Goal: Answer question/provide support: Share knowledge or assist other users

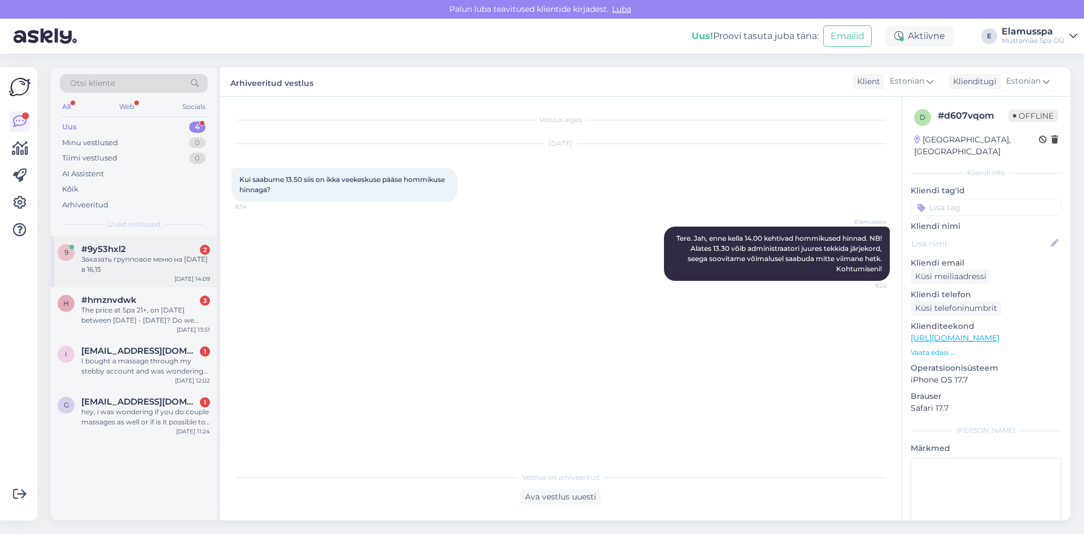
click at [202, 271] on div "Заказать групповое меню на [DATE] в 16,15" at bounding box center [145, 264] width 129 height 20
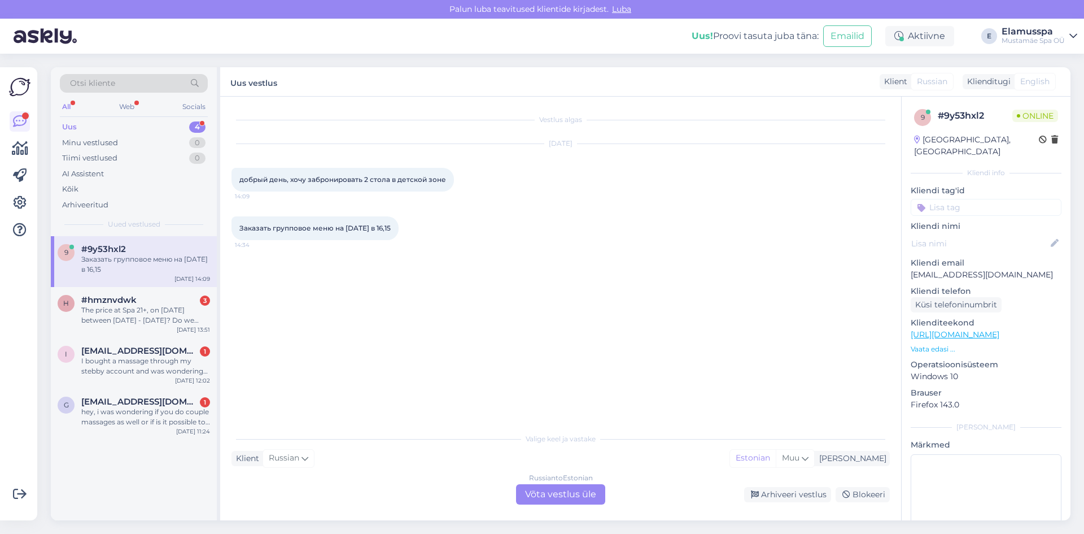
click at [560, 491] on div "Russian to Estonian Võta vestlus üle" at bounding box center [560, 494] width 89 height 20
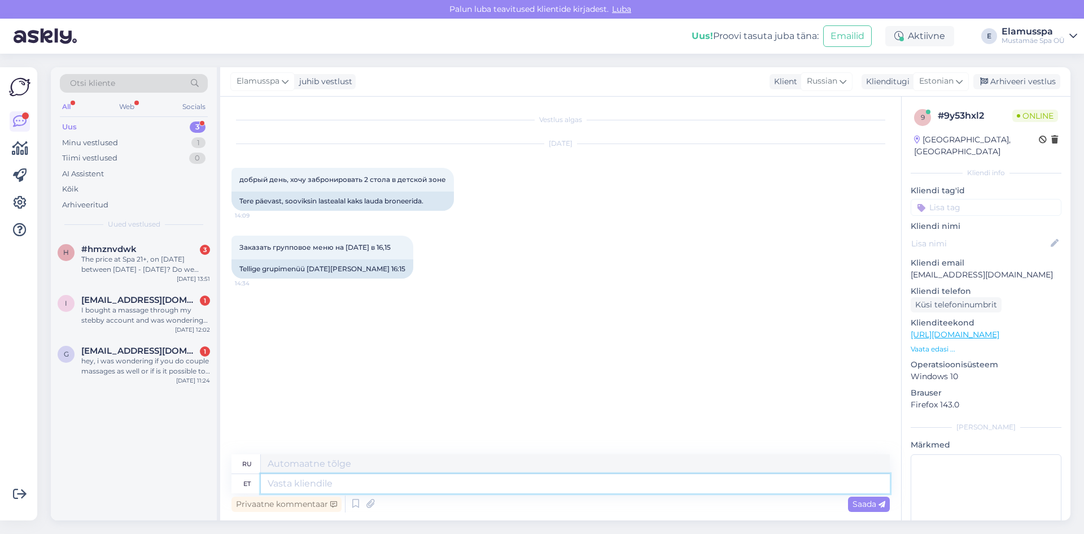
click at [332, 490] on textarea at bounding box center [575, 483] width 629 height 19
type textarea "Tere!"
type textarea "Привет!"
type textarea "Tere! Grupibroneeringut s"
type textarea "Здравствуйте! Групповое бронирование."
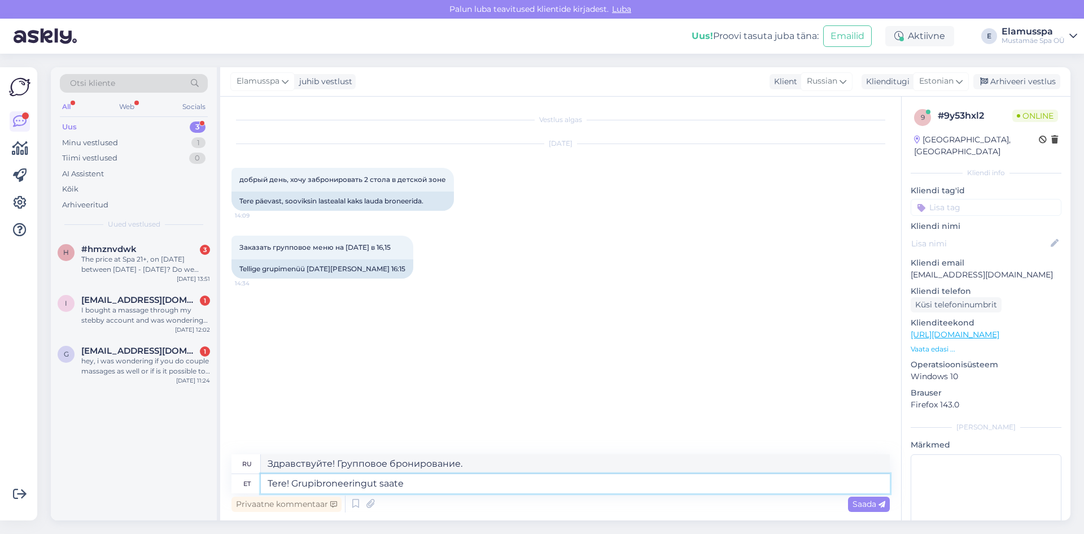
type textarea "Tere! Grupibroneeringut saate"
type textarea "Здравствуйте! Вы можете оформить групповое бронирование."
type textarea "Tere! Grupibroneeringut saate teha siin:"
type textarea "Здравствуйте! Вы можете забронировать место для группы здесь:"
paste textarea "[URL][DOMAIN_NAME]"
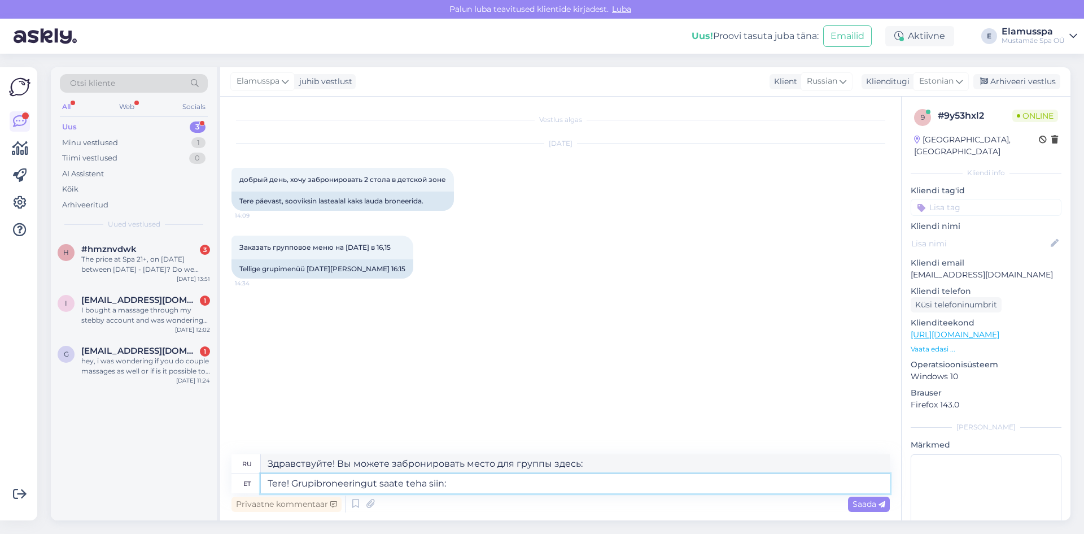
type textarea "Tere! Grupibroneeringut saate teha siin: [URL][DOMAIN_NAME]"
type textarea "Здравствуйте! Групповое бронирование можно сделать здесь: [URL][DOMAIN_NAME]"
type textarea "Tere! Grupibroneeringut saate teha siin: [URL][DOMAIN_NAME]"
click at [873, 505] on span "Saada" at bounding box center [869, 504] width 33 height 10
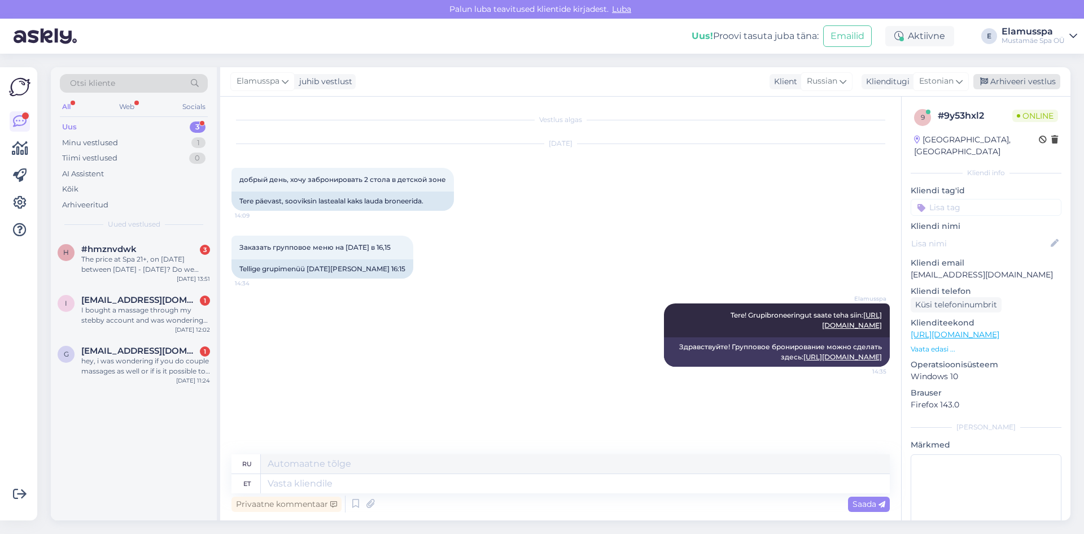
click at [996, 77] on div "Arhiveeri vestlus" at bounding box center [1017, 81] width 87 height 15
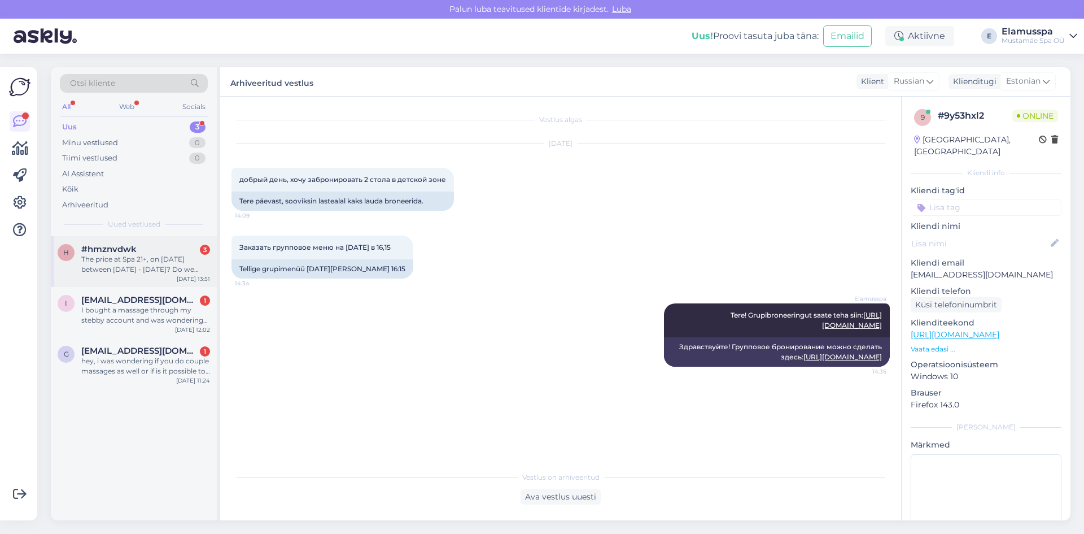
click at [107, 255] on div "The price at Spa 21+, on [DATE] between [DATE] - [DATE]? Do we have to book in …" at bounding box center [145, 264] width 129 height 20
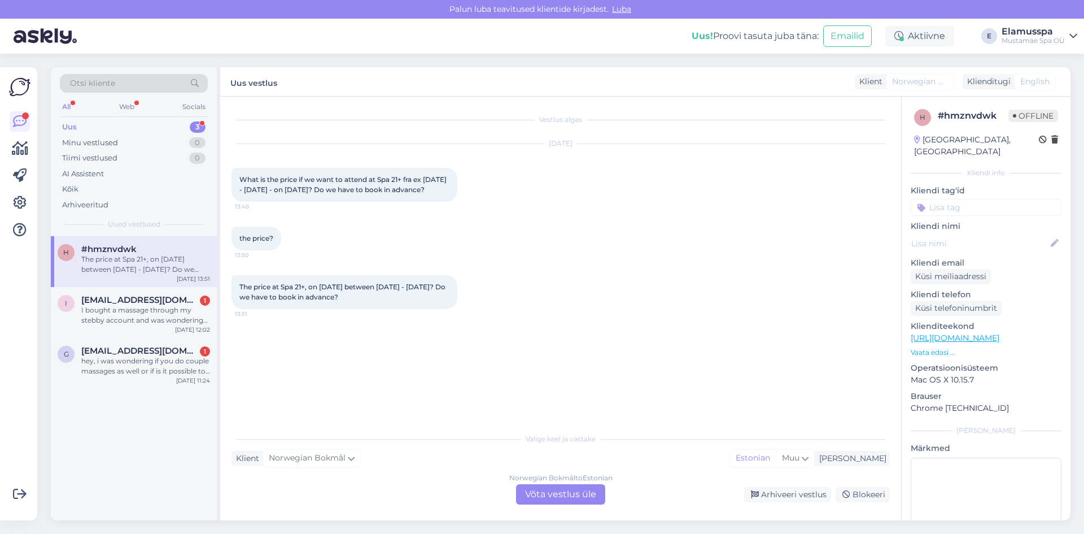
click at [595, 490] on div "Norwegian Bokmål to Estonian Võta vestlus üle" at bounding box center [560, 494] width 89 height 20
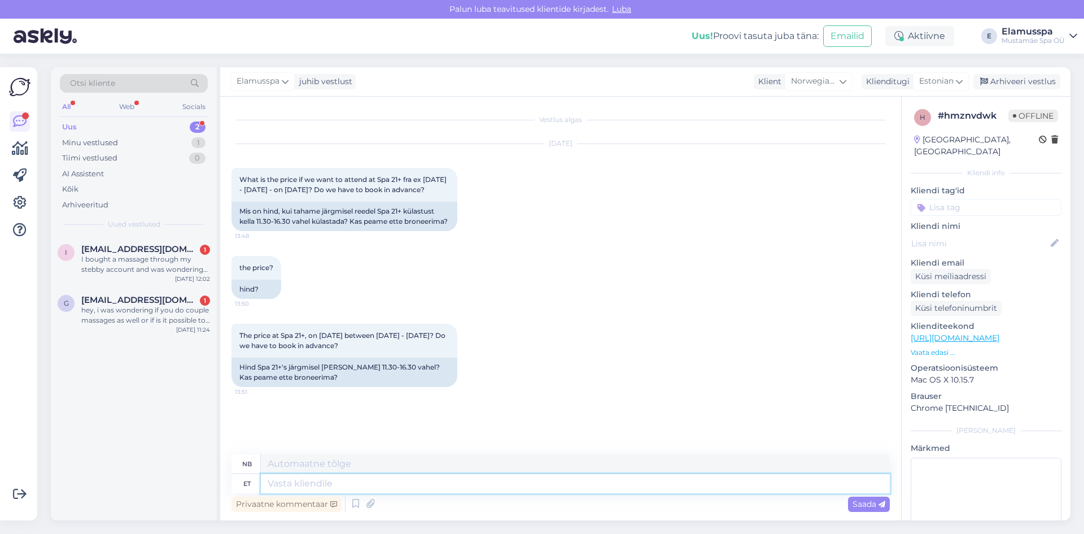
click at [417, 482] on textarea at bounding box center [575, 483] width 629 height 19
type textarea "Tere!"
type textarea "Hallo"
type textarea "Tere!"
type textarea "Hallo!"
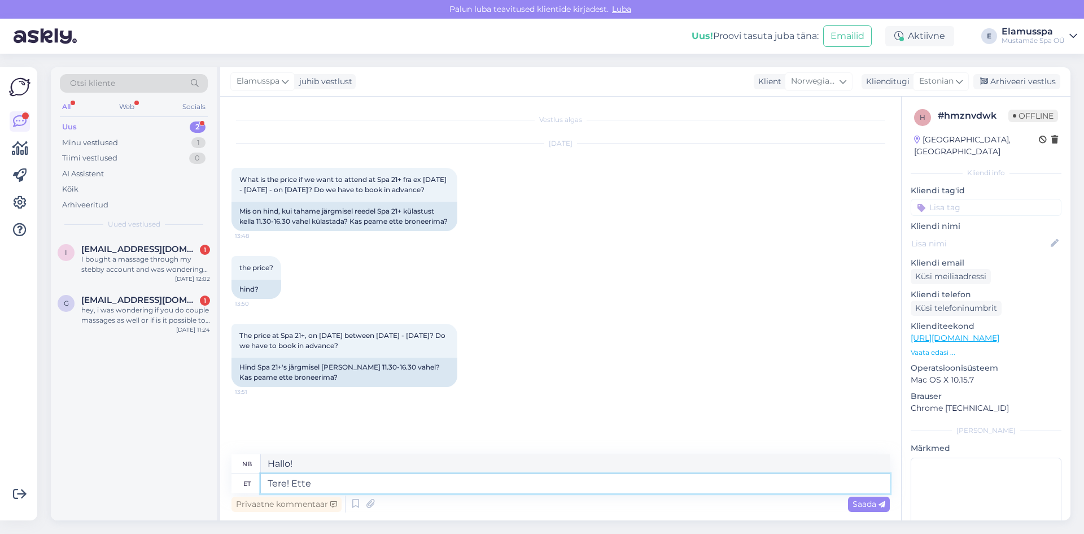
type textarea "Tere! Ette b"
type textarea "Hallo! Fremover"
type textarea "Tere! Ette broneeima e"
type textarea "Hallo! Bestill på forhånd"
type textarea "Tere! Ette broneeima ei p"
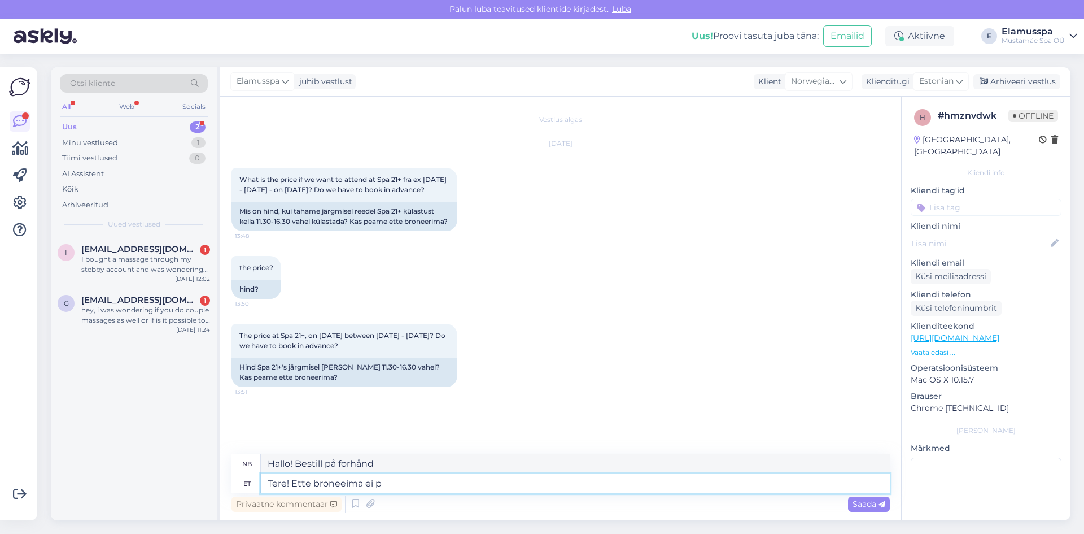
type textarea "Hallo! Ingen reservasjon nødvendig."
type textarea "Tere! Ette broneeima ei pea."
type textarea "Hallo! Du trenger ikke å bestille på forhånd."
type textarea "Tere! Ette broneeima ei pea. Hind"
type textarea "Hallo! Du trenger ikke å bestille på forhånd. Pris"
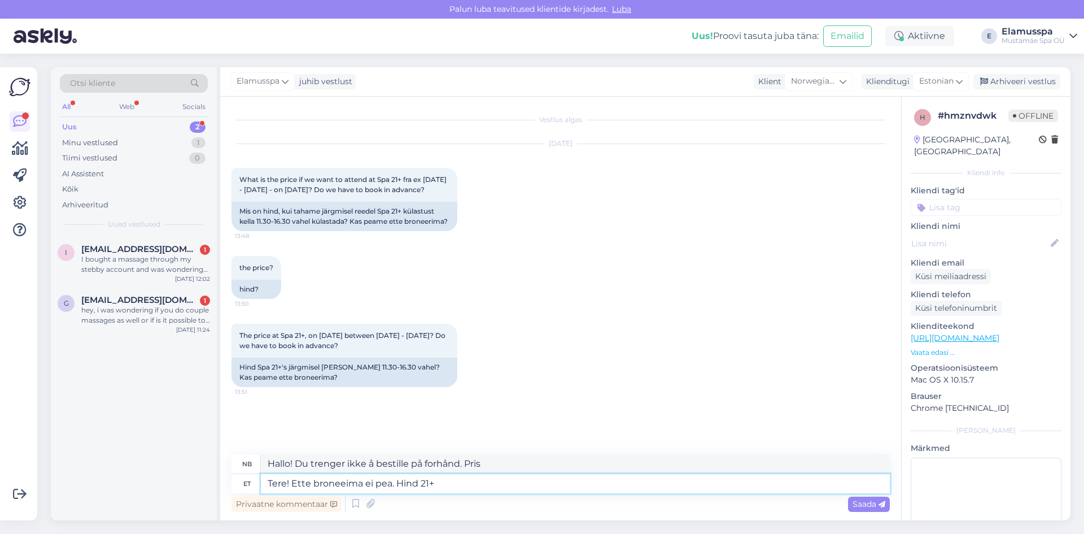
type textarea "Tere! Ette broneeima ei pea. Hind 21+ s"
type textarea "Hallo! Det er ikke nødvendig å bestille på forhånd. Pris 21+"
type textarea "Tere! Ette broneeima ei pea. Hind 21+ spasse o"
type textarea "Hallo! Du trenger ikke å bestille på forhånd. Pris 21+ spa"
type textarea "Tere! Ette broneeima ei pea. Hind 21+ spasse on"
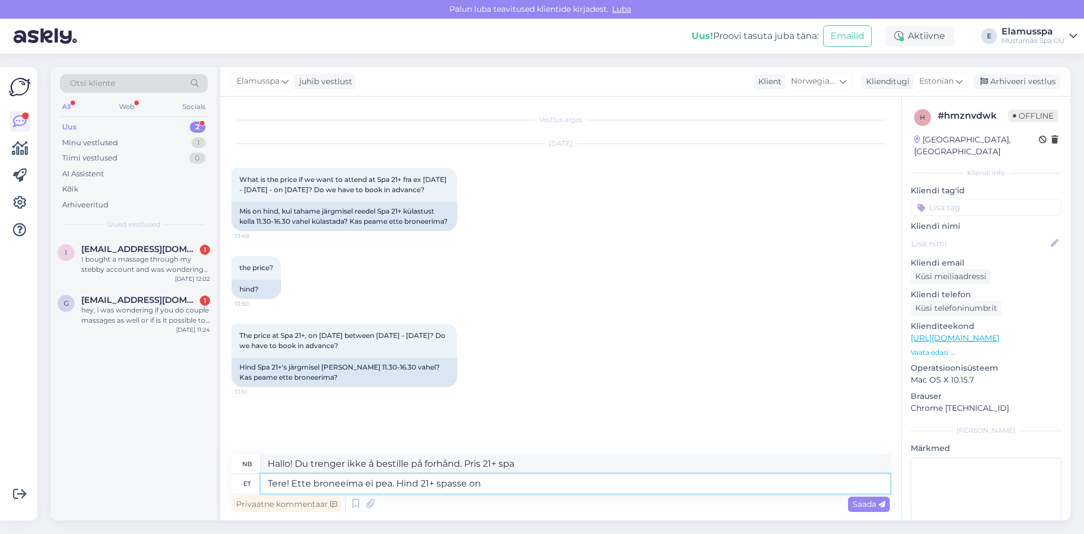
type textarea "Hallo! Du trenger ikke å bestille på forhånd. Prisen for spaet for personer ove…"
type textarea "Tere! Ette broneeima ei pea. Hind 21+ spasse on puhkepäevi"
type textarea "Hallo! Det er ikke nødvendig å bestille på forhånd. Pris 21+ spa er på en fridag"
type textarea "Tere! Ette broneeima ei pea. Hind 21+ spasse on puhkepäeviti"
type textarea "Hallo! Det er ikke nødvendig å bestille på forhånd. Pris 21+ spa er åpent i hel…"
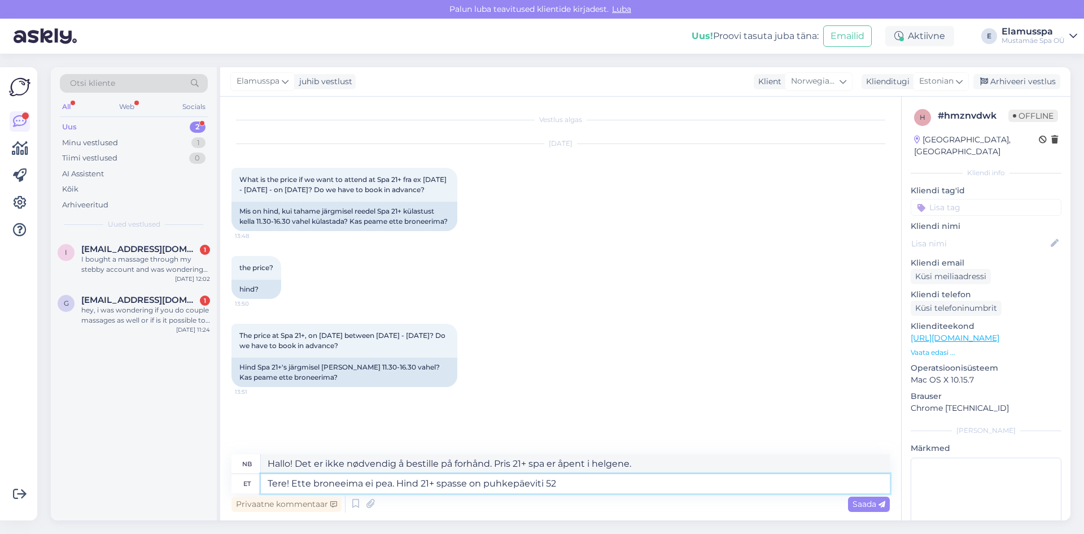
type textarea "Tere! Ette broneeima ei pea. Hind 21+ spasse on puhkepäeviti 52 e"
type textarea "Hallo! Det er ikke nødvendig å bestille på forhånd. Prisen for spaet i helgene …"
type textarea "Tere! Ette broneeima ei pea. Hind 21+ spasse on puhkepäeviti 52 eurot i"
type textarea "Hallo! Du trenger ikke å bestille på forhånd. Prisen for 21+ spa er 52 euro i h…"
type textarea "Tere! Ette broneeima ei pea. Hind 21+ spasse on puhkepäeviti 52 eurot inimese k"
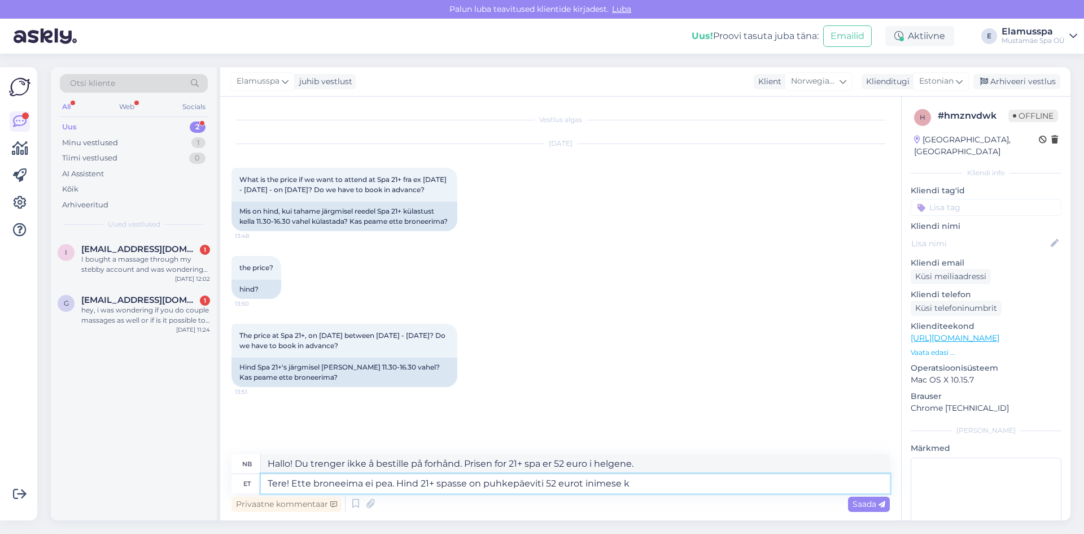
type textarea "Hallo! Du trenger ikke å bestille på forhånd. Prisen for 21+ spa i helgene er 5…"
type textarea "Tere! Ette broneeima ei pea. Hind 21+ spasse on puhkepäeviti 52 eurot inimese k…"
type textarea "Hallo! Det er ikke nødvendig å bestille på forhånd. Prisen for 21+ spa i helgen…"
type textarea "Tere! Ette broneeima ei pea. Hind 21+ spasse on puhkepäeviti 52 eurot inimese k…"
type textarea "Hallo! Det er ikke nødvendig å bestille på forhånd. Prisen for 21+ spa i helgen…"
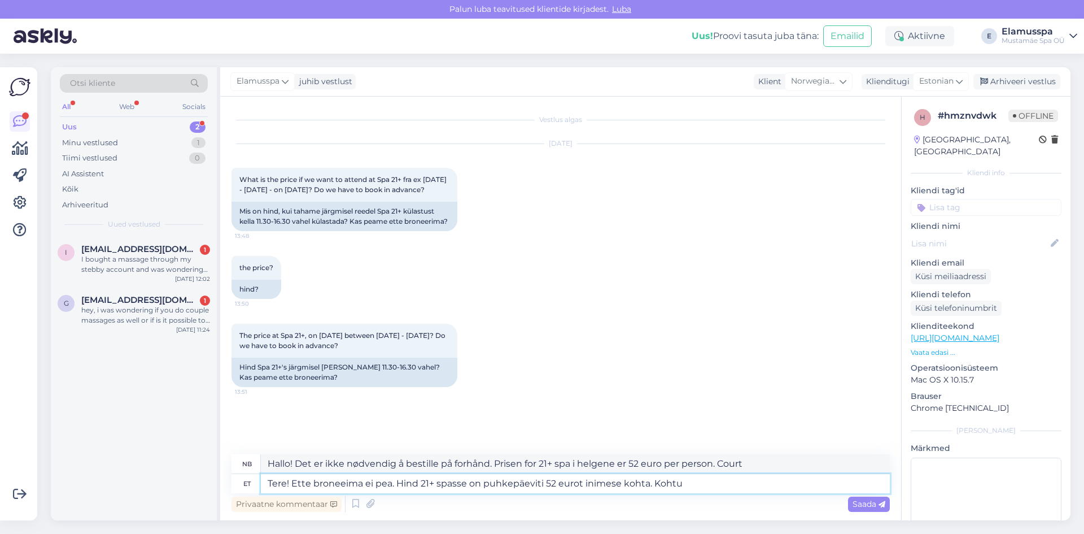
drag, startPoint x: 489, startPoint y: 484, endPoint x: 555, endPoint y: 478, distance: 65.8
click at [555, 478] on textarea "Tere! Ette broneeima ei pea. Hind 21+ spasse on puhkepäeviti 52 eurot inimese k…" at bounding box center [575, 483] width 629 height 19
type textarea "Tere! Ette broneeima ei pea. Hind 21+ spasse on eurot inimese kohta. Kohtu"
type textarea "Hallo! Det er ikke nødvendig å bestille på forhånd. Prisen for spaet for person…"
type textarea "Tere! Ette broneeima ei pea. Hind 21+ spasse on näh eurot inimese kohta. Kohtu"
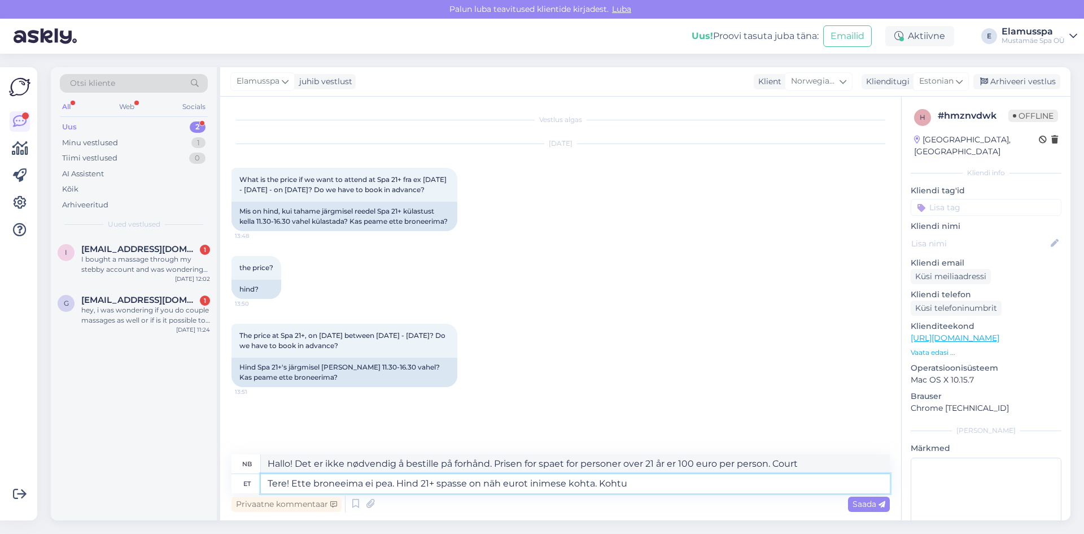
type textarea "Hallo! Du trenger ikke å bestille på forhånd. Prisen for 21+ spa er 20 euro per…"
type textarea "Tere! Ette broneeima ei pea. [PERSON_NAME] 21+ spasse on nädala sees hind eurot…"
type textarea "Hallo! Du trenger ikke å bestille på forhånd. Prisen for 21+ spa er 100 euro pe…"
type textarea "Tere! Ette broneeima ei pea. [PERSON_NAME] 21+ spasse on nädala sees hind enne …"
type textarea "Hallo! Det er ikke nødvendig å bestille på forhånd. Prisen for 21+ spa er prise…"
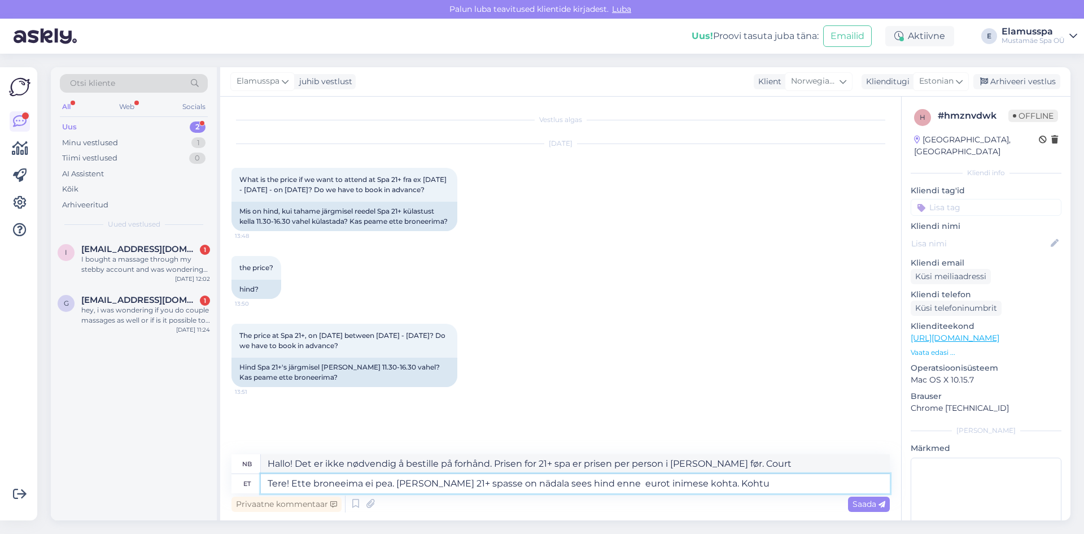
type textarea "Tere! Ette broneeima ei pea. [PERSON_NAME] 21+ spasse on nädala sees hind enne …"
type textarea "Hallo! Du trenger ikke å bestille på forhånd. Prisen for 21+ spa er 10 euro per…"
type textarea "Tere! Ette broneeima ei pea. [PERSON_NAME] 21+ spasse on nädala sees hind enne …"
type textarea "Hallo! Det er ikke nødvendig å bestille på forhånd. Prisen for 21+ spa er 100 e…"
type textarea "Tere! Ette broneeima ei pea. [PERSON_NAME] 21+ spasse on nädala sees hind enne …"
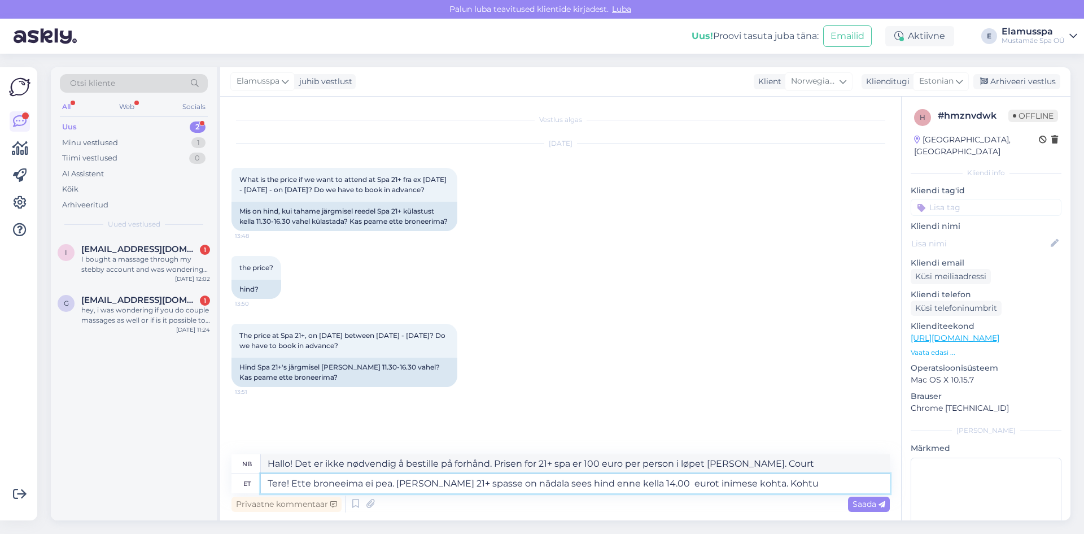
type textarea "Hallo! Det er ikke nødvendig å bestille på forhånd. Prisen for 21+ spa er 21 eu…"
type textarea "Tere! Ette broneeima ei pea. Hind 21+ spasse on nädala sees hind enne kella 14.…"
type textarea "Hallo! Det er ikke nødvendig å bestille på forhånd. Pris for 21+ spa i løpet [P…"
type textarea "Tere! Ette broneeima ei pea. [PERSON_NAME] 21+ spasse on nädala sees hind enne …"
type textarea "Hallo! Det er ikke nødvendig å bestille på forhånd. Prisen for 21+ spa er 34 eu…"
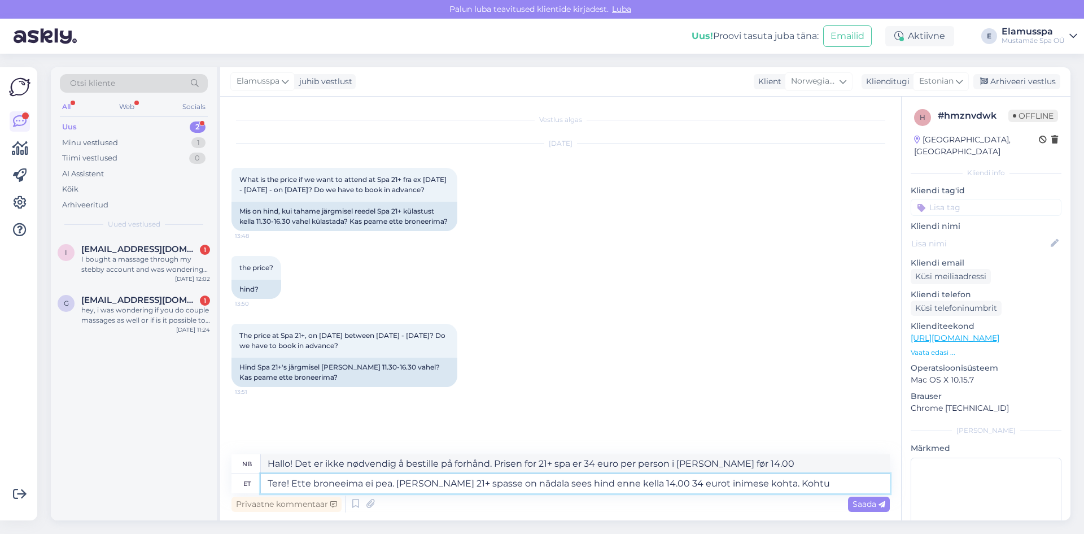
click at [547, 482] on textarea "Tere! Ette broneeima ei pea. [PERSON_NAME] 21+ spasse on nädala sees hind enne …" at bounding box center [575, 483] width 629 height 19
type textarea "Tere! Ette broneeima ei pea. [PERSON_NAME] 21+ spasse on nädala sees enne kella…"
type textarea "Hallo! Det er ikke nødvendig å bestille på forhånd. Prisen for 21+ spa er 34 eu…"
click at [652, 485] on textarea "Tere! Ette broneeima ei pea. [PERSON_NAME] 21+ spasse on nädala sees enne kella…" at bounding box center [575, 483] width 629 height 19
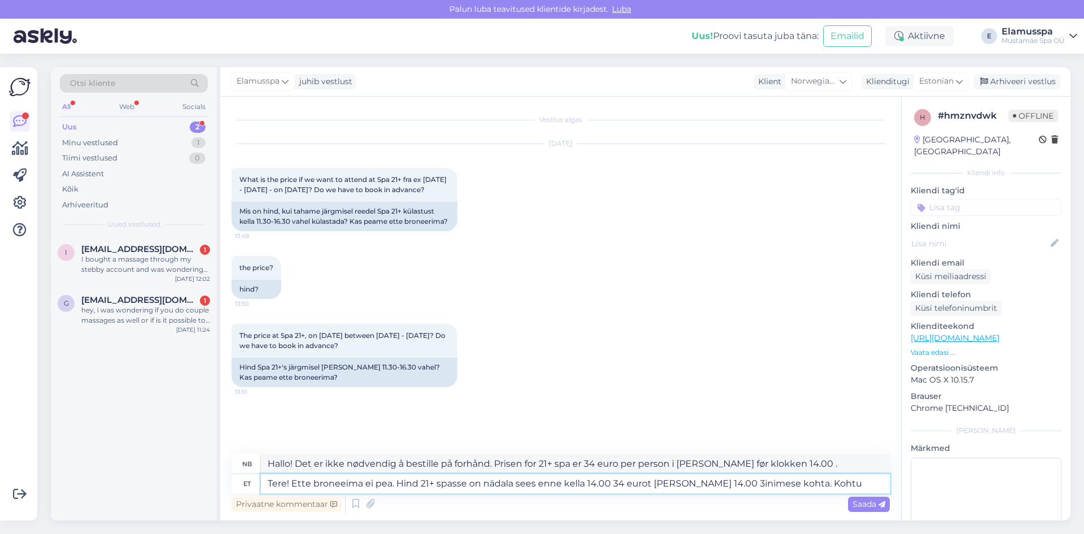
type textarea "Tere! Ette broneeima ei pea. Hind 21+ spasse on nädala sees enne kella 14.00 34…"
type textarea "Hallo! Det er ikke nødvendig å bestille på forhånd. Prisen for spaet for person…"
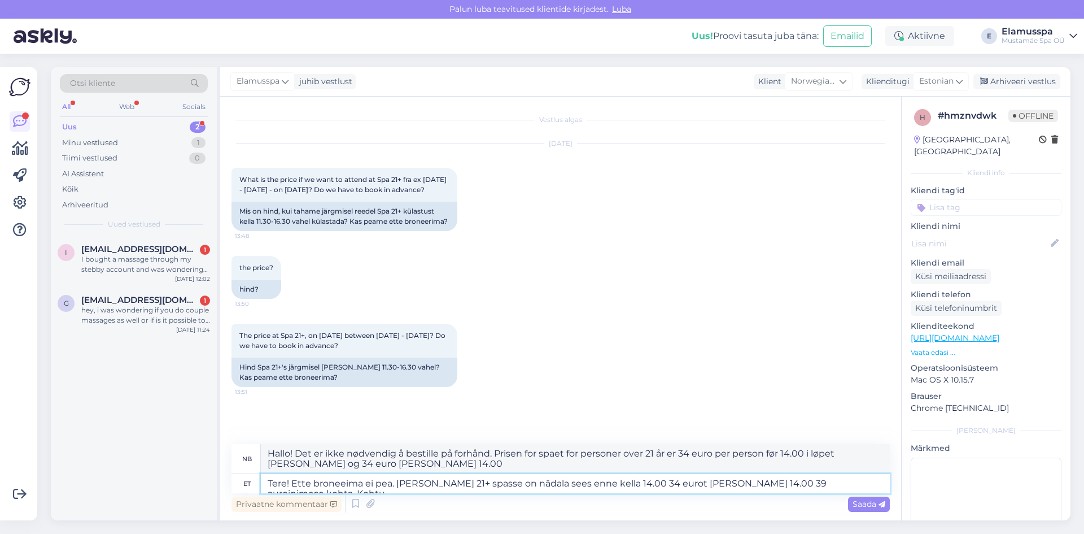
type textarea "Tere! Ette broneeima ei pea. [PERSON_NAME] 21+ spasse on nädala sees enne kella…"
type textarea "Hallo! Du trenger ikke å bestille på forhånd. Prisen for 21+ spa er 34 euro per…"
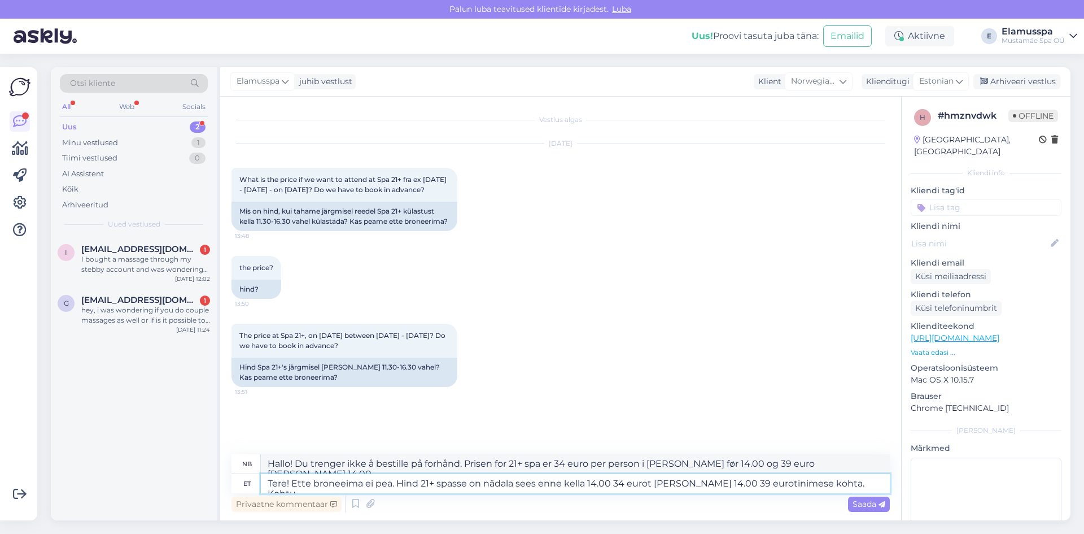
type textarea "Tere! Ette broneeima ei pea. [PERSON_NAME] 21+ spasse on nädala sees enne kella…"
type textarea "Hallo! Du trenger ikke å bestille på forhånd. Prisen for spaet for personer ove…"
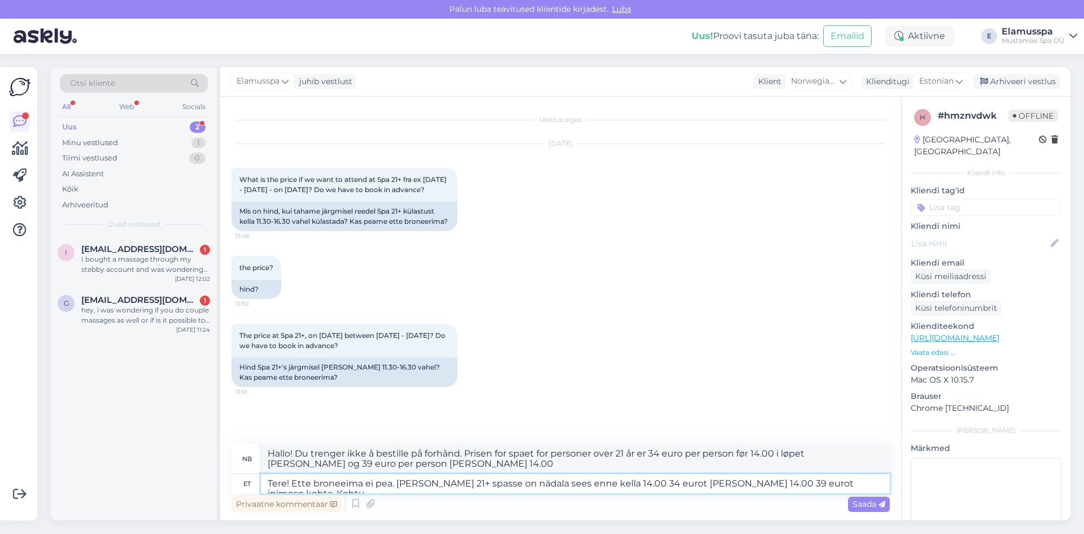
click at [849, 481] on textarea "Tere! Ette broneeima ei pea. [PERSON_NAME] 21+ spasse on nädala sees enne kella…" at bounding box center [575, 483] width 629 height 19
type textarea "Tere! Ette broneeima ei pea. [PERSON_NAME] 21+ spasse on nädala sees enne kella…"
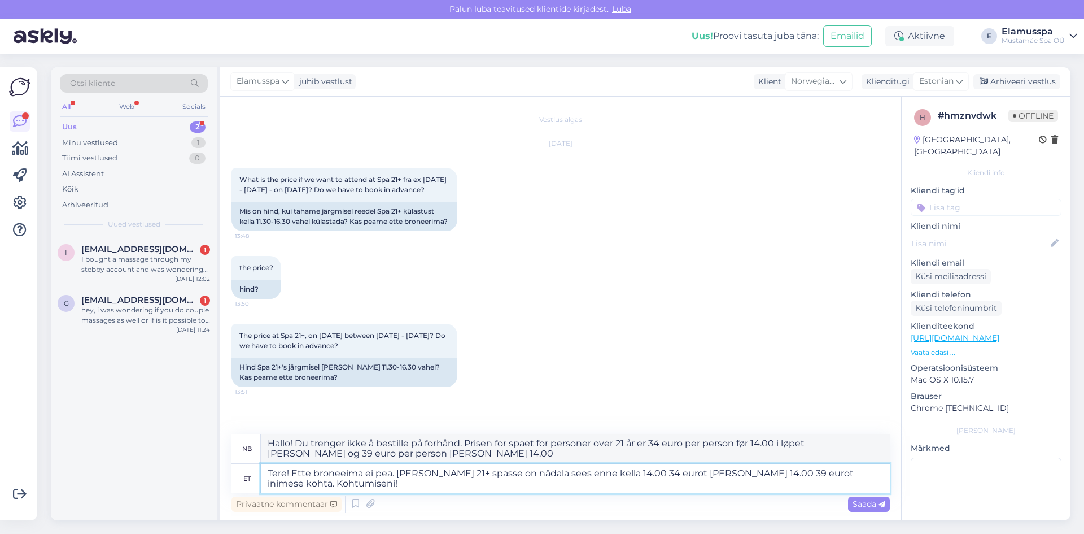
type textarea "Hallo! Det er ikke nødvendig å bestille på forhånd. Prisen for 21+ spa er 34 eu…"
type textarea "Tere! Ette broneeima ei pea. [PERSON_NAME] 21+ spasse on nädala sees enne kella…"
click at [867, 500] on span "Saada" at bounding box center [869, 504] width 33 height 10
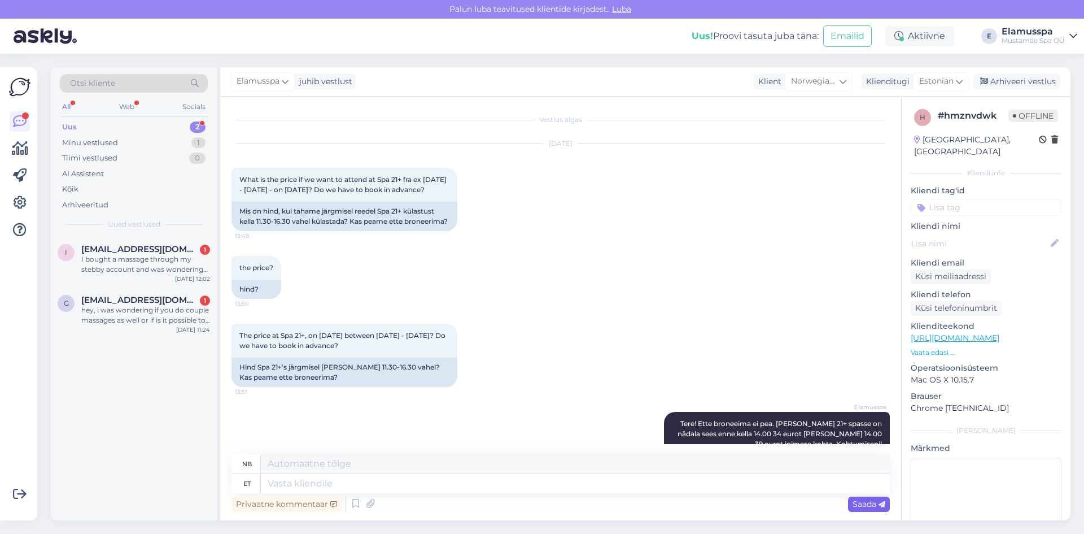
scroll to position [74, 0]
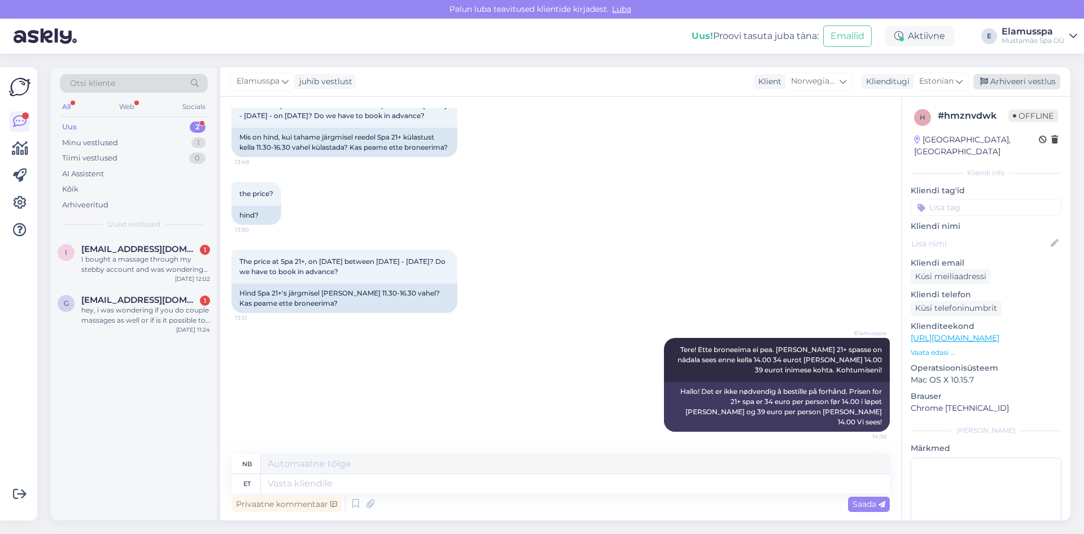
click at [1031, 81] on div "Arhiveeri vestlus" at bounding box center [1017, 81] width 87 height 15
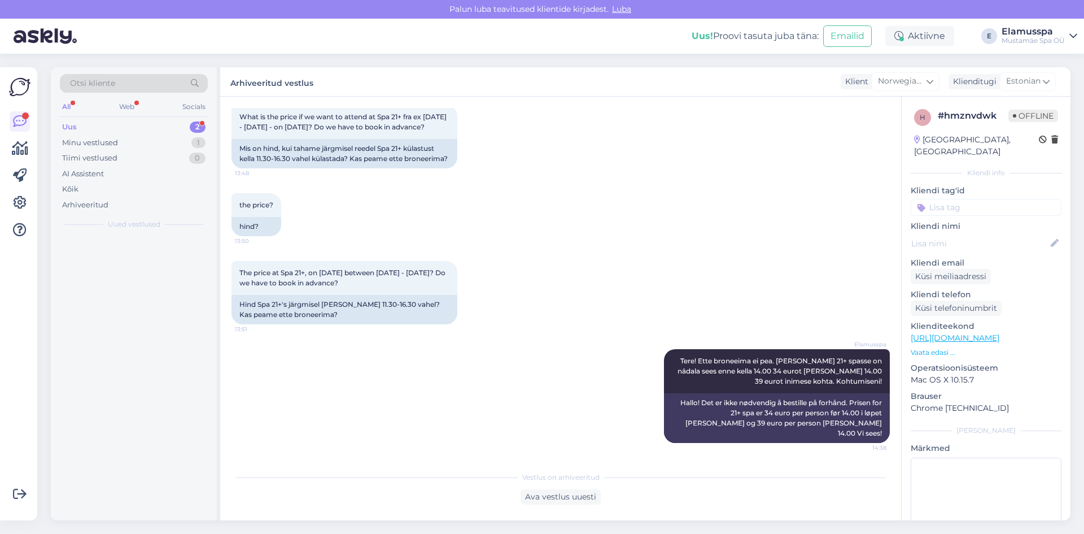
scroll to position [63, 0]
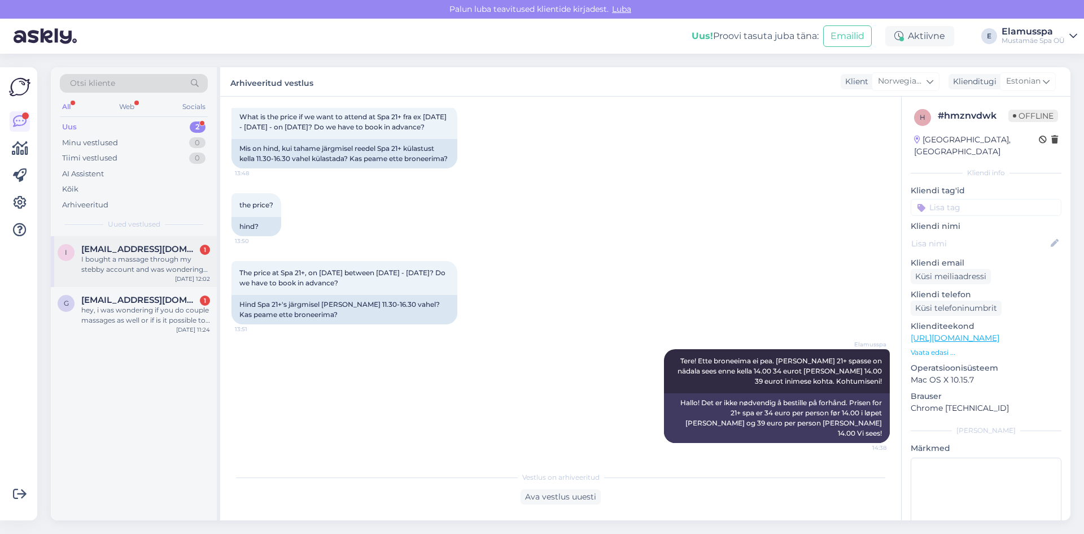
click at [117, 258] on div "I bought a massage through my stebby account and was wondering how can i schedu…" at bounding box center [145, 264] width 129 height 20
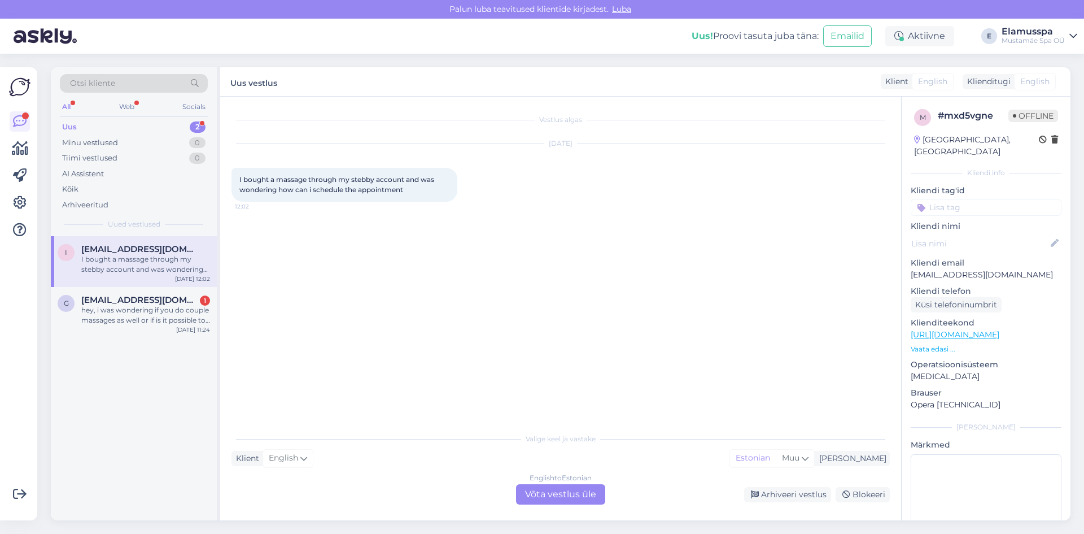
click at [548, 499] on div "English to Estonian Võta vestlus üle" at bounding box center [560, 494] width 89 height 20
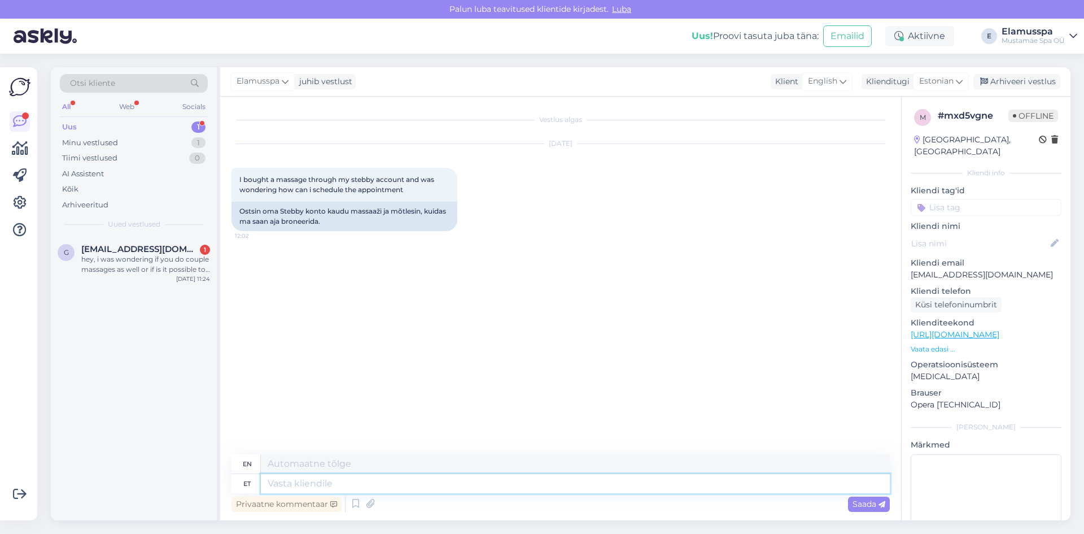
click at [511, 481] on textarea at bounding box center [575, 483] width 629 height 19
type textarea "Tee"
type textarea "Road"
type textarea "Tere!"
type textarea "Hello!"
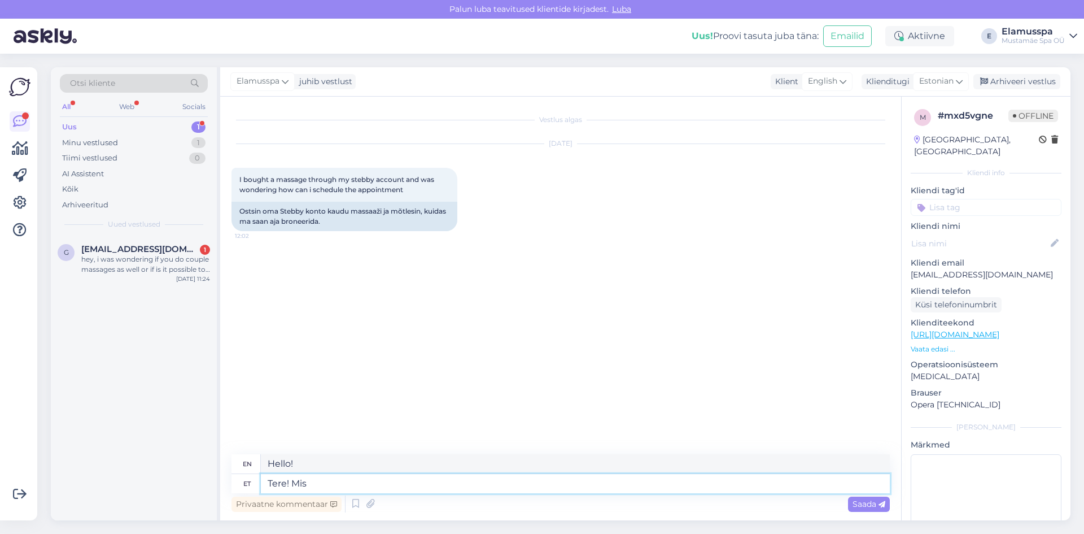
type textarea "Tere! Mis"
type textarea "Hello! What"
type textarea "Tere! Mis masaazi"
type textarea "Hello! What's up?"
type textarea "Tere! Mis masaazi soovite n"
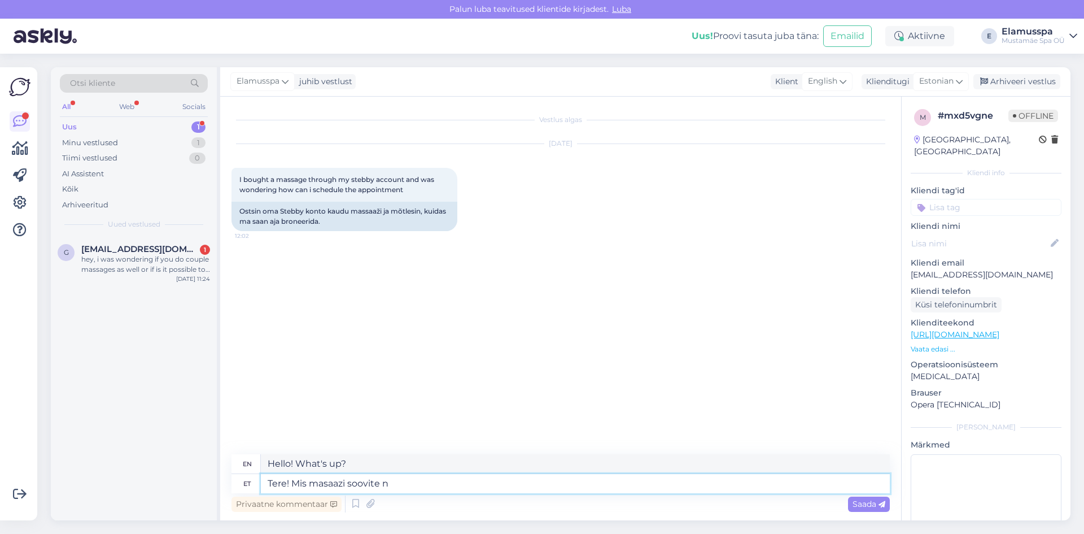
type textarea "Hello! What massage would you like?"
type textarea "Tere! Mis masaazi soovite ning"
type textarea "Hello! What kind of massage would you like?"
type textarea "Tere! Mis masaazi soovite ning palume e"
type textarea "Hello! What kind of massage would you like and please?"
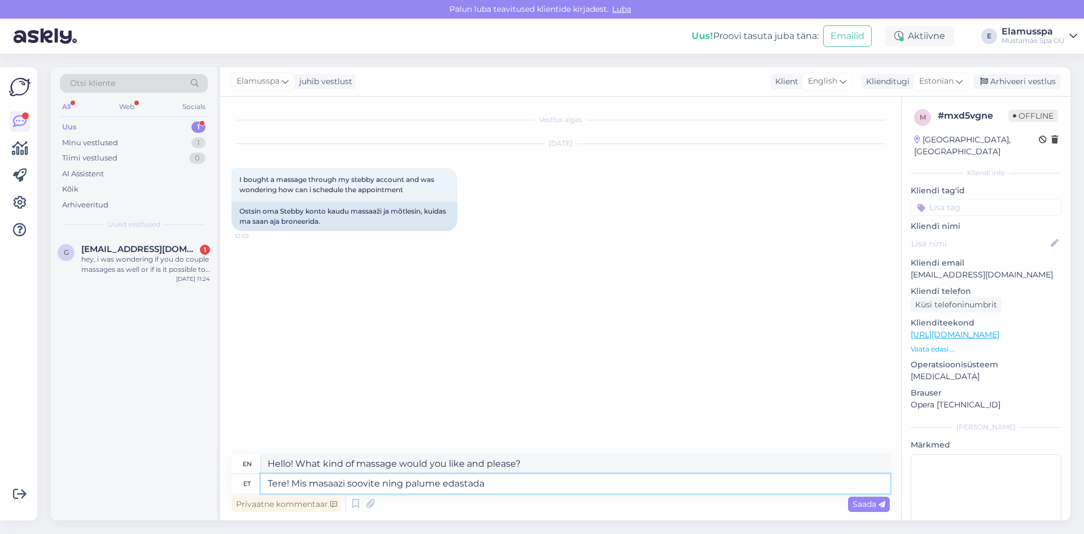
type textarea "Tere! Mis masaazi soovite ning palume edastada"
type textarea "Hello! What message would you like to send? Please send it."
type textarea "Tere! Mis masaazi soovite ning palume edastada Teil"
type textarea "Hello! What message would you like and please forward it to us."
type textarea "Tere! Mis masaazi soovite ning palume edastada Teil kuupäeva"
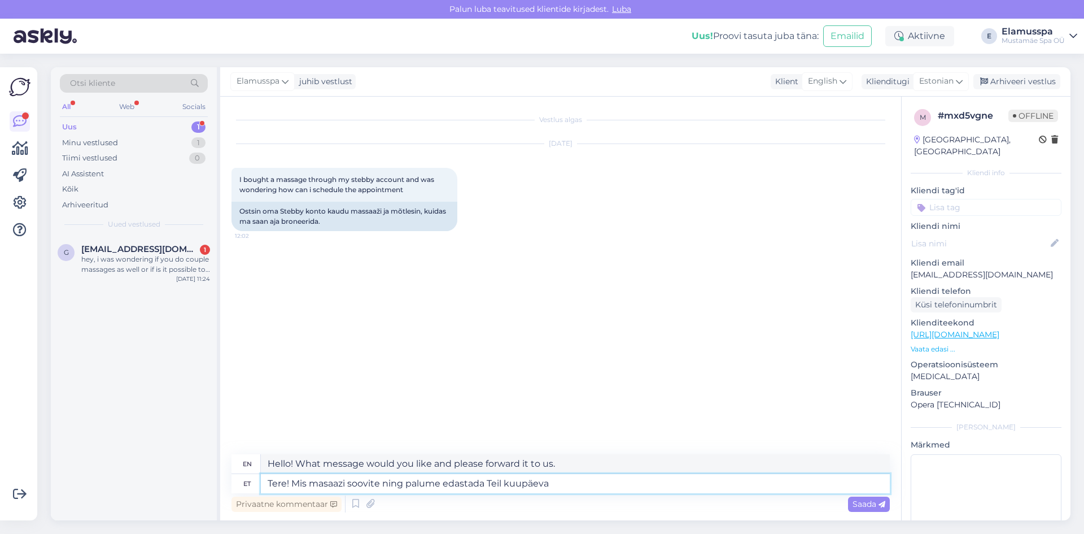
type textarea "Hello! What message would you like and please let us know the date,"
type textarea "Tere! Mis masaazi soovite ning palume edastada Teil kuupäeva"
type textarea "Hello! What massage would you like and please let us know the date."
type textarea "Tere! Mis masaazi soovite ning palume edastada Teil kuupäeva ja k"
type textarea "Hello! What kind of massage would you like and please let us know the date and"
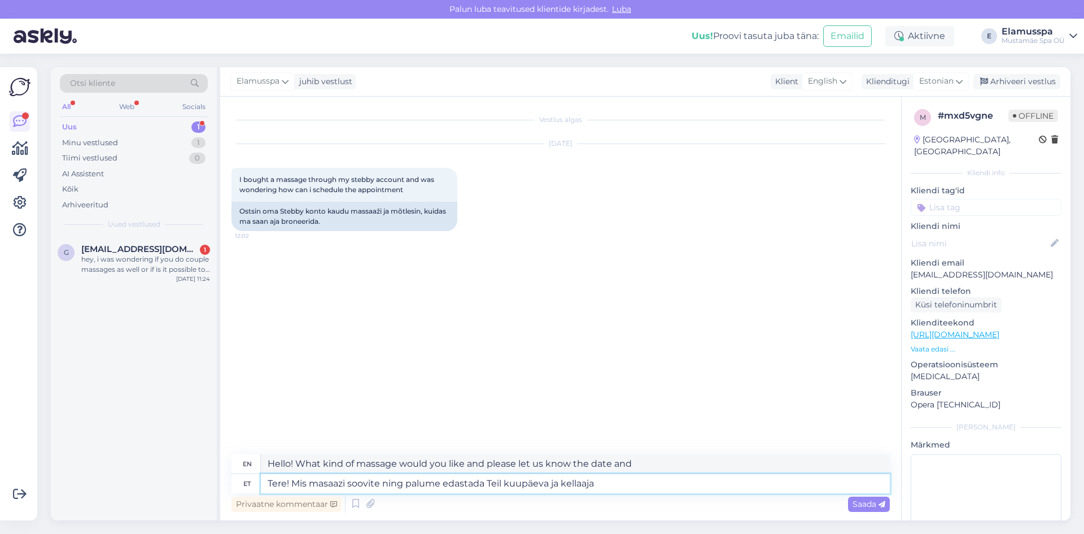
type textarea "Tere! Mis masaazi soovite ning palume edastada Teil kuupäeva ja kellaaja"
type textarea "Hello! What massage would you like and please let us know the date and time."
type textarea "Tere! Mis masaazi soovite ning palume edastada Teil kuupäeva ja kellaaja eelist"
type textarea "Hello! What kind of massage would you like and please let us know your preferre…"
type textarea "Tere! Mis masaazi soovite ning palume edastada Teil kuupäeva ja kellaaja eelistu"
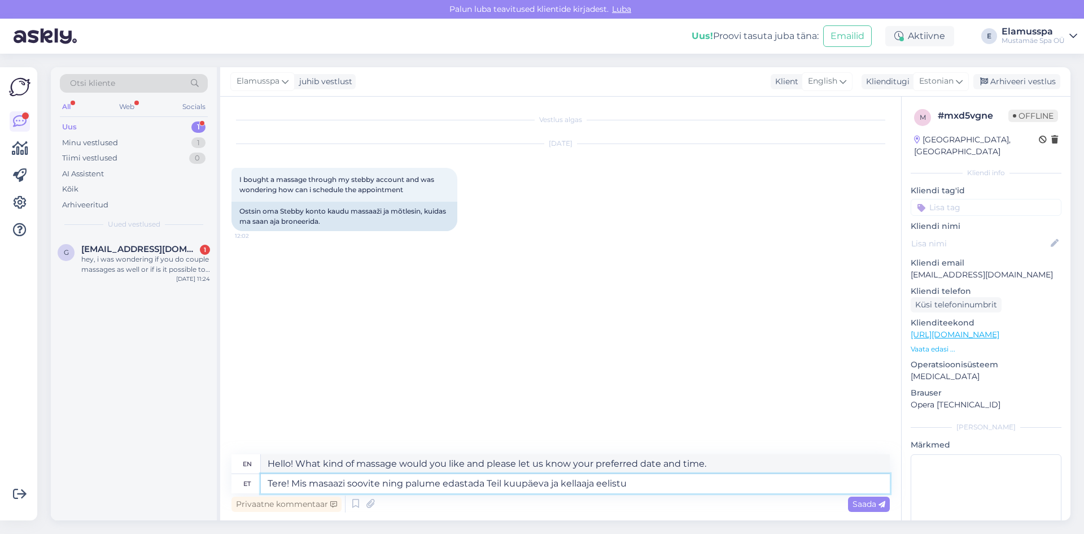
type textarea "Hello! What message would you like and please let us know your preferred date a…"
type textarea "Tere! Mis masaazi soovite ning palume edastada Teil kuupäeva ja kellaaja eelist…"
type textarea "Hello! What massage would you like and please let us know your date and time pr…"
click at [392, 483] on textarea "Tere! Mis masaazi soovite ning palume edastada Teil kuupäeva ja kellaaja eelist…" at bounding box center [575, 483] width 629 height 19
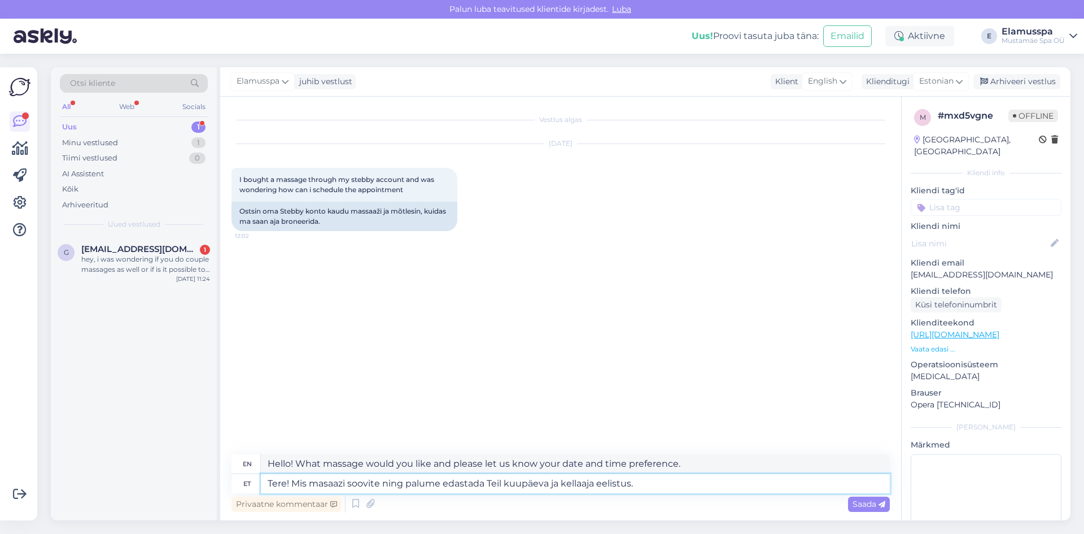
type textarea "Tere! Mis masaazi soovite palume edastada Teil kuupäeva ja kellaaja eelistus."
type textarea "Hello! What kind of massage would you like, please let us know your date and ti…"
type textarea "Tere! Mis masaazi soovitepalume edastada Teil kuupäeva ja kellaaja eelistus."
type textarea "Hello! What time would you like to visit? Please let us know your date and time…"
type textarea "Tere! Mis masaazi soovite?palume edastada Teil kuupäeva ja kellaaja eelistus."
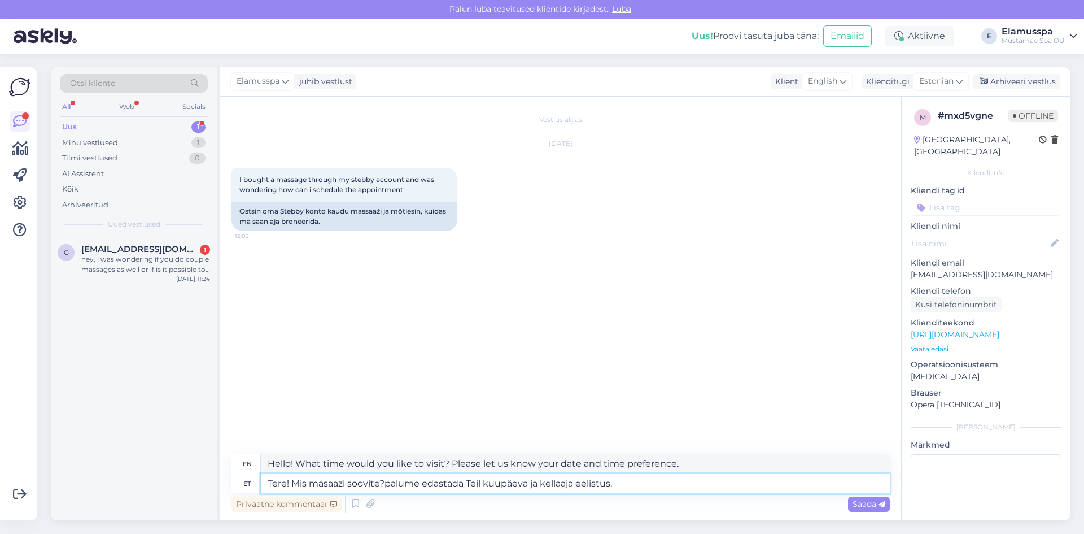
type textarea "Hello! What kind of massage would you like? Please let us know your date and ti…"
type textarea "Tere! Mis masaazi soovite? palume edastada Teil kuupäeva ja kellaaja eelistus."
type textarea "Hello! What massage would you like? Please provide your date and time preferenc…"
type textarea "Tere! Mis masaazi soovite? alume edastada Teil kuupäeva ja kellaaja eelistus."
type textarea "Hello! What message would you like? We will start by sending you your date and …"
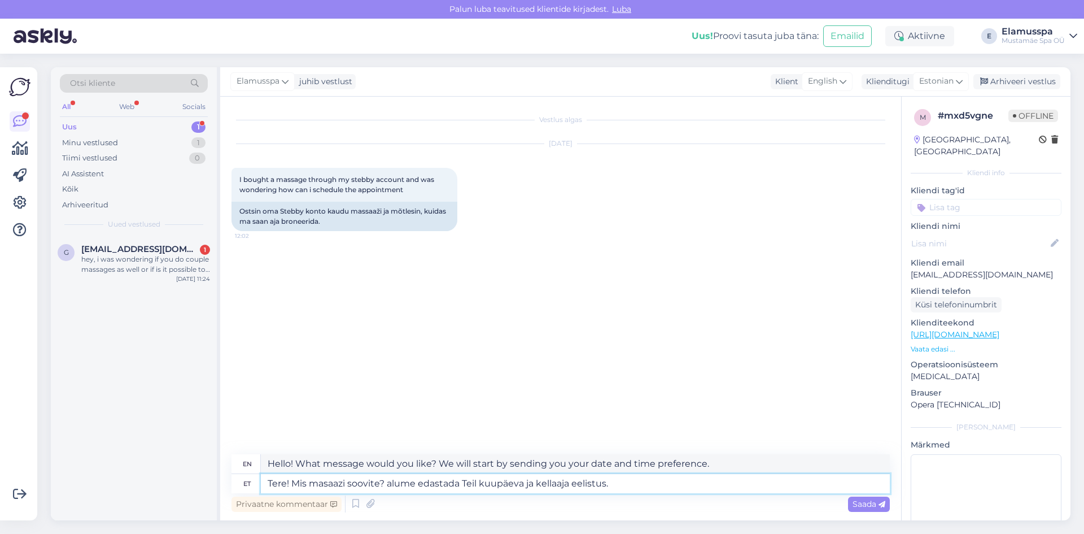
type textarea "Tere! Mis masaazi soovite? [PERSON_NAME] edastada Teil kuupäeva ja kellaaja eel…"
type textarea "Hello! What kind of massage would you like? Please let us know your date and ti…"
click at [481, 485] on textarea "Tere! Mis masaazi soovite? [PERSON_NAME] edastada Teil kuupäeva ja kellaaja eel…" at bounding box center [575, 483] width 629 height 19
click at [485, 483] on textarea "Tere! Mis masaazi soovite? [PERSON_NAME] edastada Teil kuupäeva ja kellaaja eel…" at bounding box center [575, 483] width 629 height 19
type textarea "Tere! Mis masaazi soovite? [PERSON_NAME] edastada Te kuupäeva ja kellaaja eelis…"
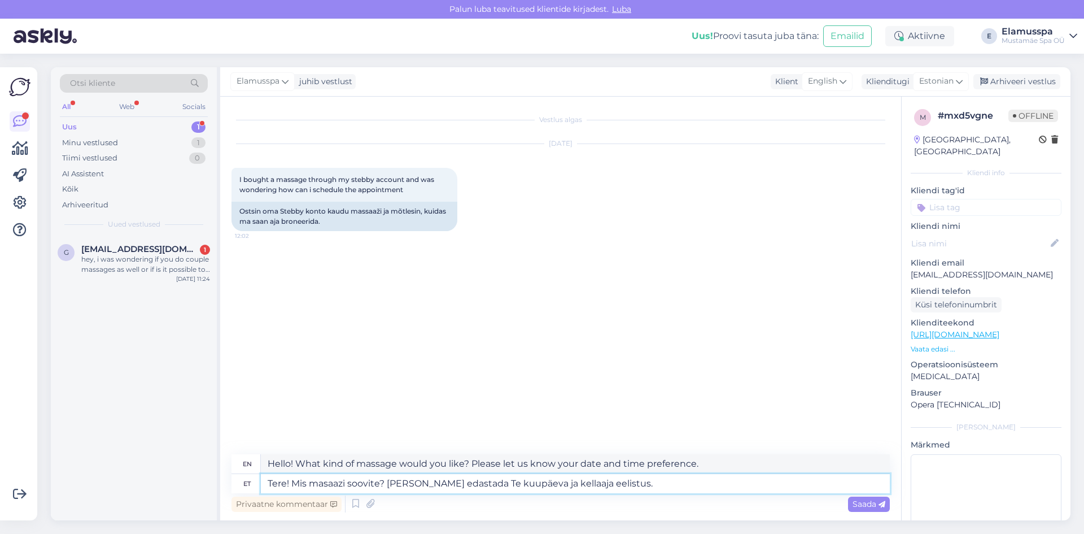
type textarea "Hello! What message would you like? Please provide your date and time preferenc…"
type textarea "Tere! Mis masaazi soovite? [PERSON_NAME] edastada kuupäeva ja kellaaja eelistus."
type textarea "Hello! What kind of massage would you like? Please provide your date and time p…"
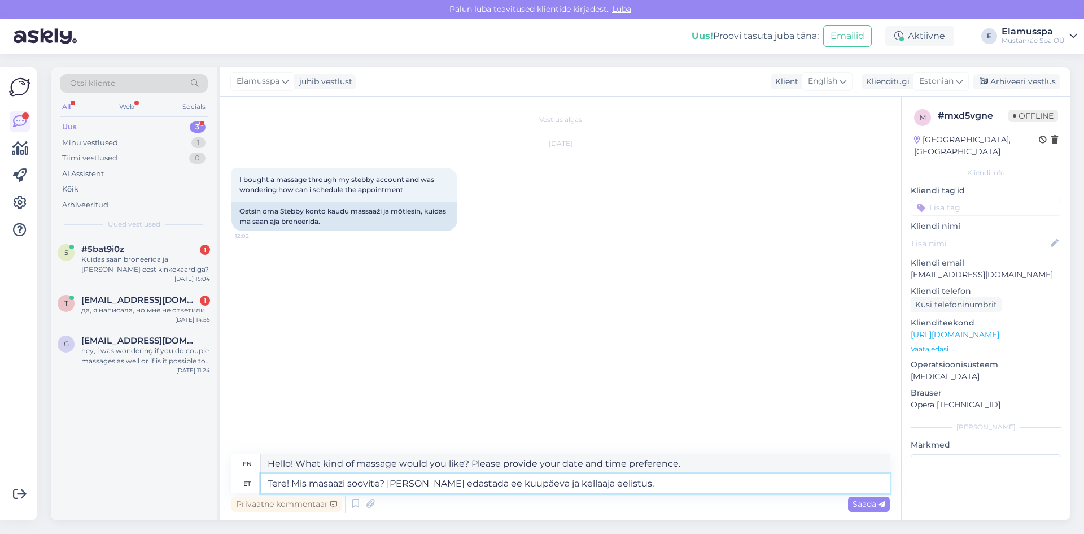
type textarea "Tere! Mis masaazi soovite? Palume edastada eel kuupäeva ja kellaaja eelistus."
type textarea "Hello! What message would you like? Please provide your date and time preferenc…"
type textarea "Tere! Mis masaazi soovite? Palume edastada eeli kuupäeva ja kellaaja eelistus."
type textarea "Hello! What kind of massage would you like? Please let us know your preferred d…"
type textarea "Tere! Mis masaazi soovite? Palume edastada eelis kuupäeva ja kellaaja eelistus."
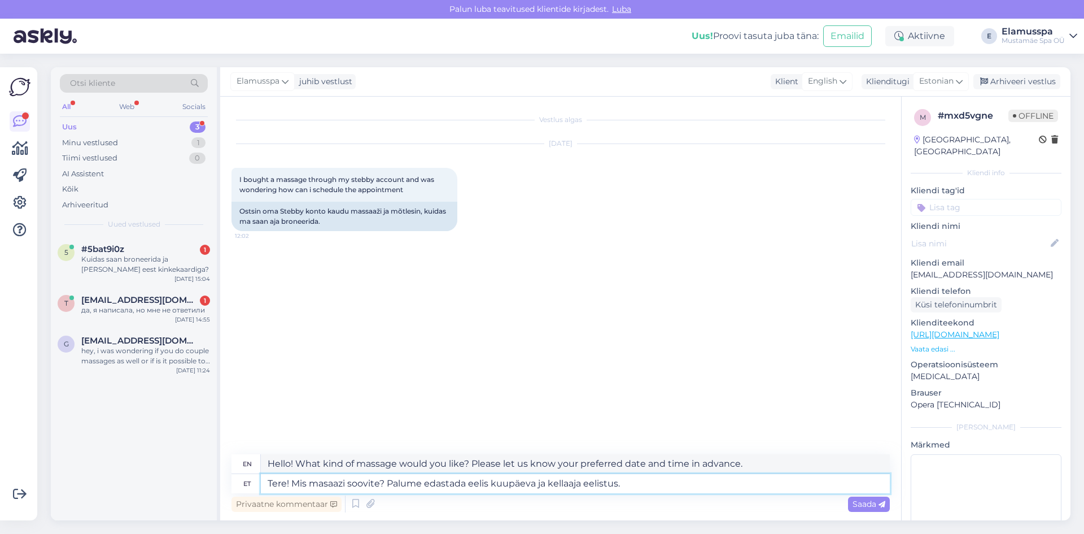
type textarea "Hello! What kind of massage would you like? Please provide your preferred date …"
type textarea "Tere! Mis masaazi soovite? [PERSON_NAME] edastada eelist kuupäeva ja kellaaja e…"
type textarea "Hello! What message would you like? Please provide your preferred date and time."
type textarea "Tere! Mis masaazi soovite? [PERSON_NAME] edastada eelistat kuupäeva ja kellaaja…"
type textarea "Hello! What message would you like? Please provide your preferred date and time…"
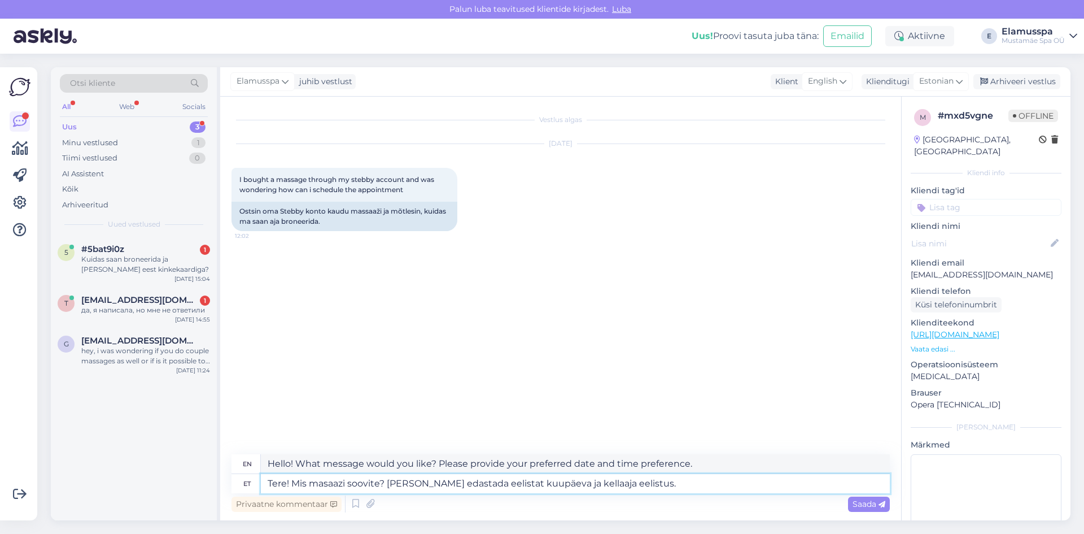
type textarea "Tere! Mis masaazi soovite? [PERSON_NAME] edastada eelistatu kuupäeva ja kellaaj…"
type textarea "Hello! What kind of massage would you like? Please provide your preferred date …"
click at [678, 489] on textarea "Tere! Mis masaazi soovite? [PERSON_NAME] edastada eelistatud kuupäeva ja kellaa…" at bounding box center [575, 483] width 629 height 19
click at [639, 485] on textarea "Tere! Mis masaazi soovite? [PERSON_NAME] edastada eelistatud kuupäeva ja kellaa…" at bounding box center [575, 483] width 629 height 19
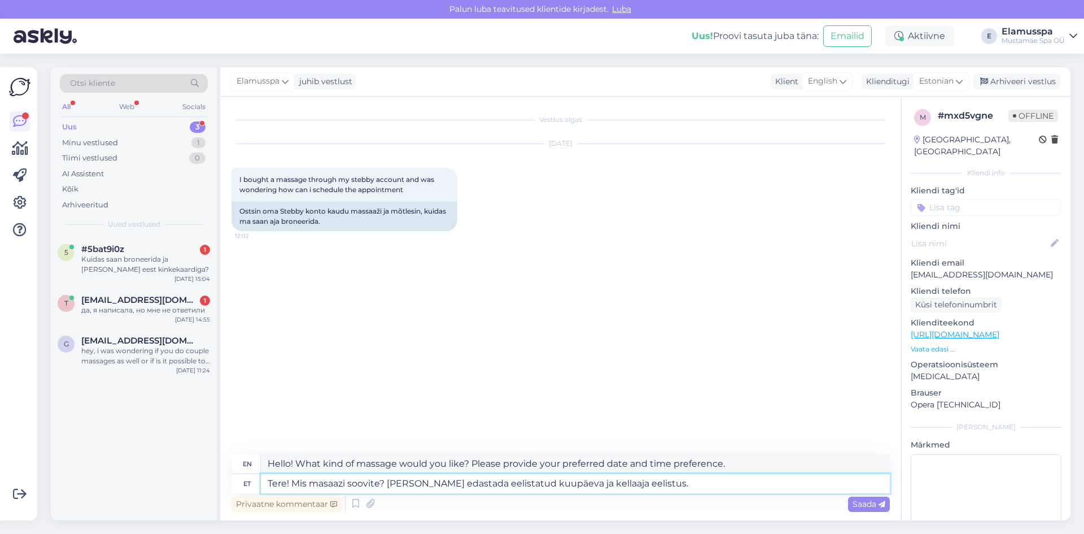
type textarea "Tere! Mis masaazi soovite? [PERSON_NAME] edastada eelistatud kuupäeva ja kellaa…"
type textarea "Hello! What kind of massage would you like? Please provide your preferred date …"
click at [678, 489] on textarea "Tere! Mis masaazi soovite? [PERSON_NAME] edastada eelistatud kuupäeva ja kellaa…" at bounding box center [575, 483] width 629 height 19
type textarea "Tere! Mis masaazi soovite? [PERSON_NAME] edastada eelistatud kuupäeva ja kellaa…"
type textarea "Hello! What kind of massage would you like? Please provide your preferred date …"
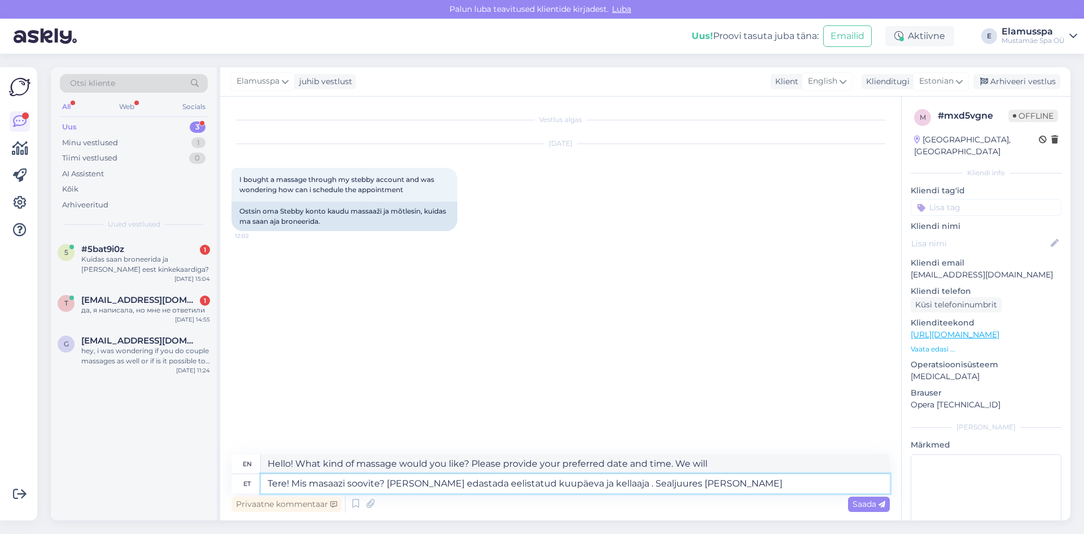
type textarea "Tere! Mis masaazi soovite? [PERSON_NAME] edastada eelistatud kuupäeva ja kellaa…"
type textarea "Hello! What kind of massage would you like? Please provide your preferred date …"
type textarea "Tere! Mis masaazi soovite? [PERSON_NAME] edastada eelistatud kuupäeva ja kellaa…"
type textarea "Hello! What kind of massage would you like? Please provide your preferred date …"
type textarea "Tere! Mis masaazi soovite? [PERSON_NAME] edastada eelistatud kuupäeva ja kellaa…"
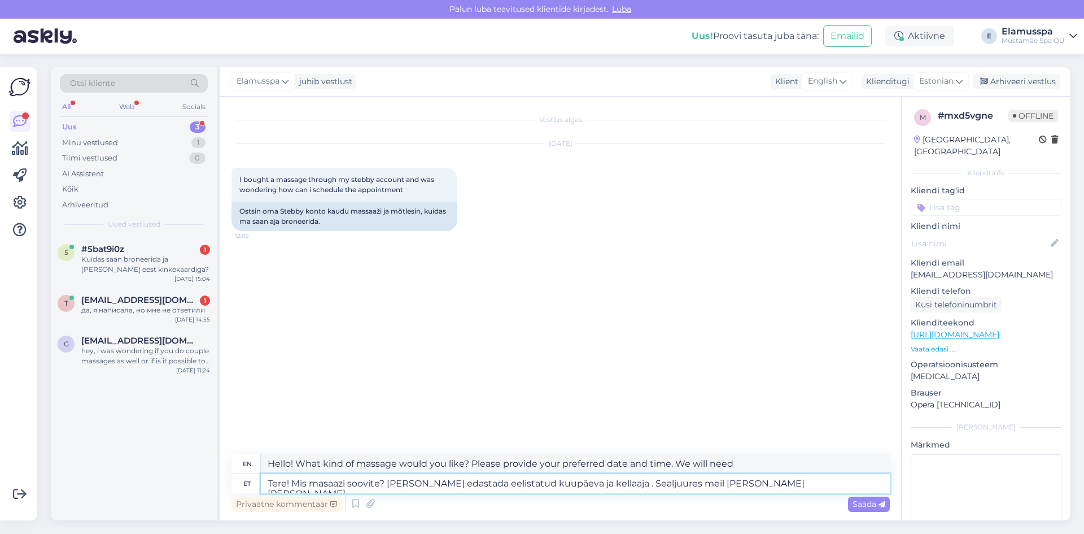
type textarea "Hello! What kind of massage would you like? Please provide your preferred date …"
type textarea "Tere! Mis masaazi soovite? [PERSON_NAME] edastada eelistatud kuupäeva ja kellaa…"
type textarea "Hello! What kind of massage would you like? Please provide your preferred date …"
type textarea "Tere! Mis masaazi soovite? [PERSON_NAME] edastada eelistatud kuupäeva ja kellaa…"
click at [855, 505] on span "Saada" at bounding box center [869, 504] width 33 height 10
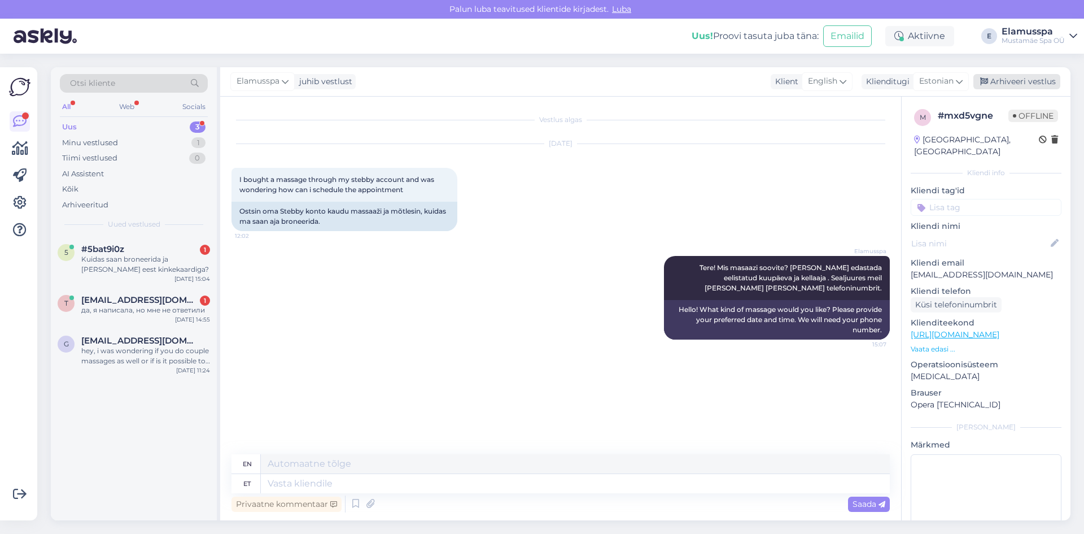
click at [1016, 83] on div "Arhiveeri vestlus" at bounding box center [1017, 81] width 87 height 15
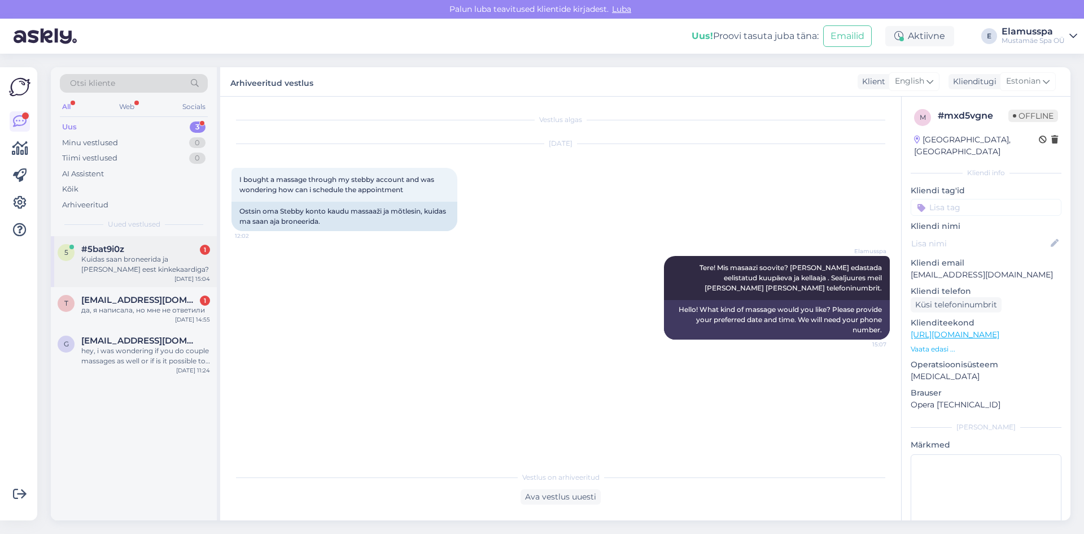
click at [173, 247] on div "#5bat9i0z 1" at bounding box center [145, 249] width 129 height 10
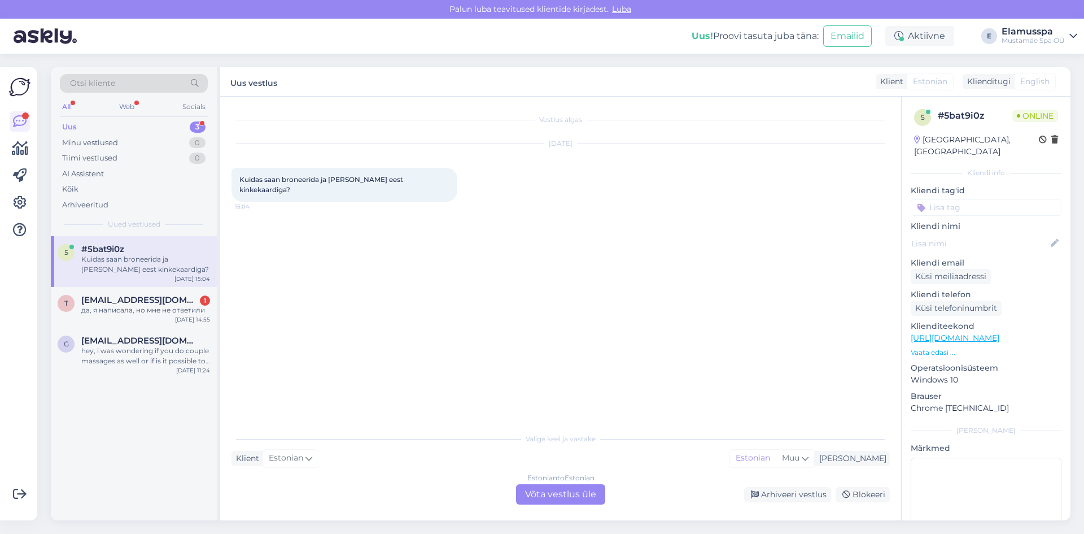
click at [572, 485] on div "Estonian to Estonian Võta vestlus üle" at bounding box center [560, 494] width 89 height 20
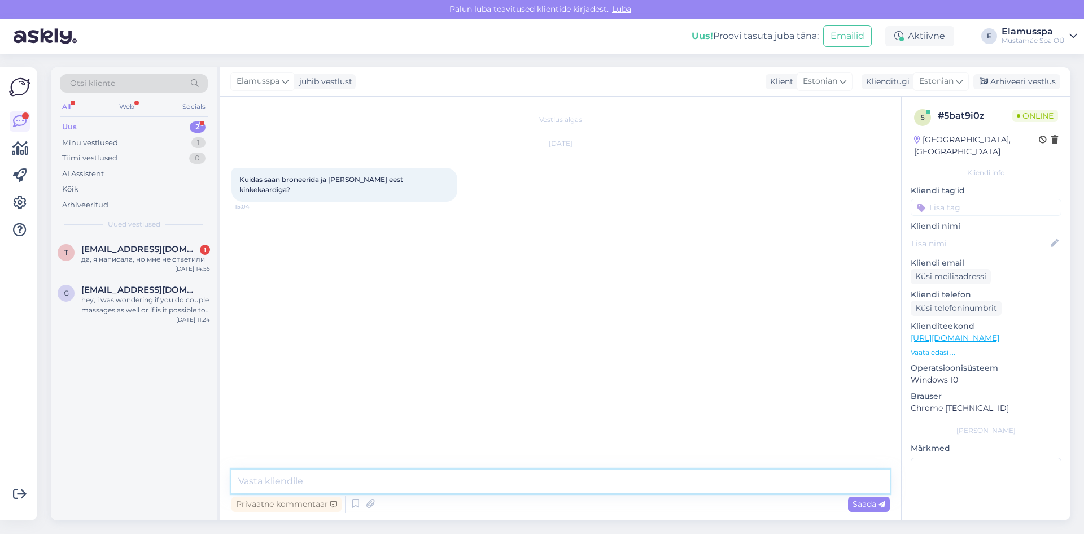
click at [541, 482] on textarea at bounding box center [561, 481] width 659 height 24
click at [554, 483] on textarea "Tere! Kõige mugavam on [PERSON_NAME] otse läbi meie. Mis kuupäevaks ja kellaaja…" at bounding box center [561, 481] width 659 height 24
click at [672, 487] on textarea "Tere! Kõige mugavam on [PERSON_NAME] otse läbi meie. Mis kuupäevaks, kellaajaks…" at bounding box center [561, 481] width 659 height 24
type textarea "Tere! Kõige mugavam on [PERSON_NAME] otse läbi meie. Mis kuupäevaks, kellaajaks…"
click at [865, 504] on span "Saada" at bounding box center [869, 504] width 33 height 10
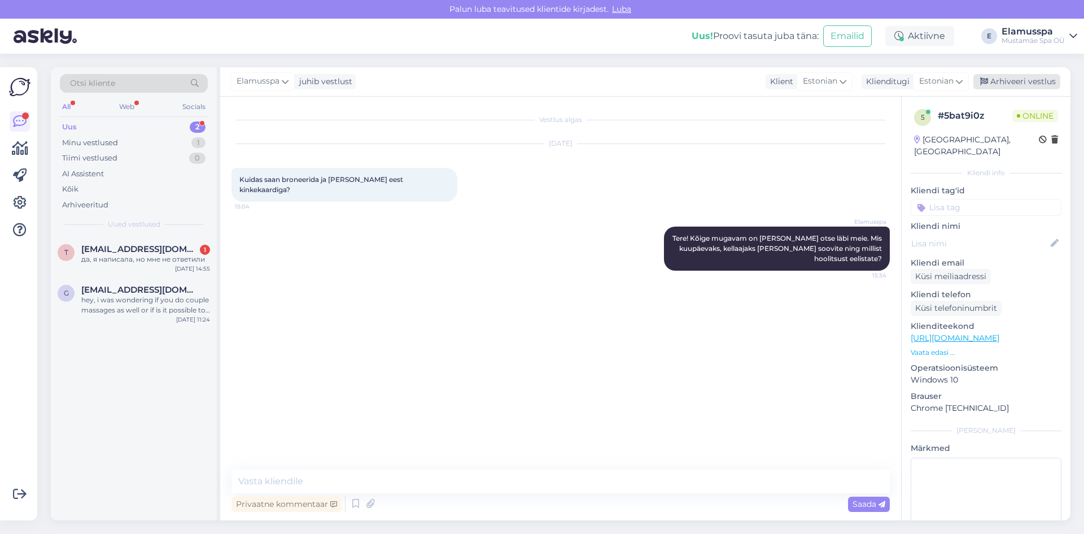
click at [1022, 86] on div "Arhiveeri vestlus" at bounding box center [1017, 81] width 87 height 15
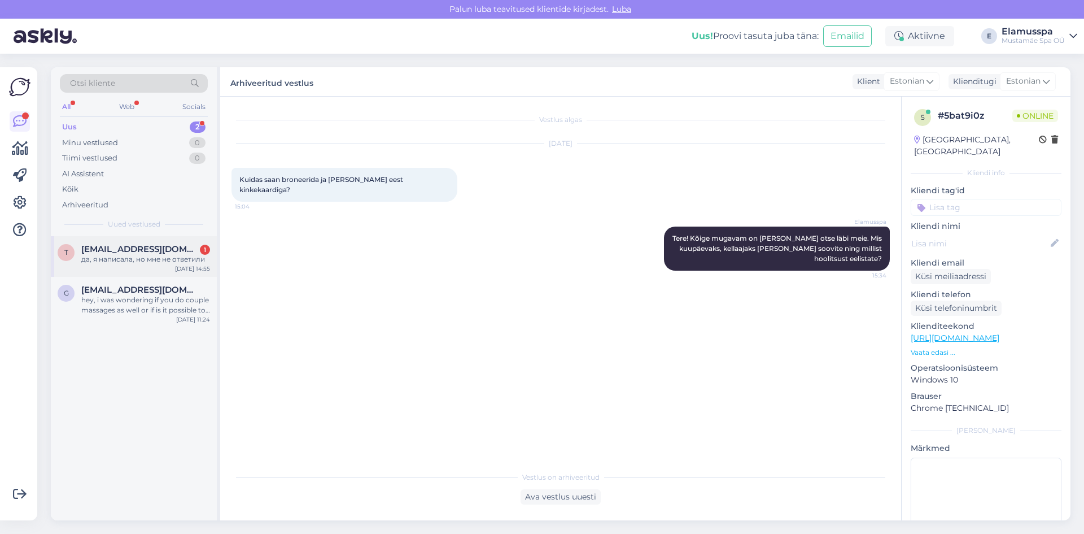
click at [132, 269] on div "[PERSON_NAME] [PERSON_NAME][EMAIL_ADDRESS][DOMAIN_NAME] 1 да, я написала, но мн…" at bounding box center [134, 256] width 166 height 41
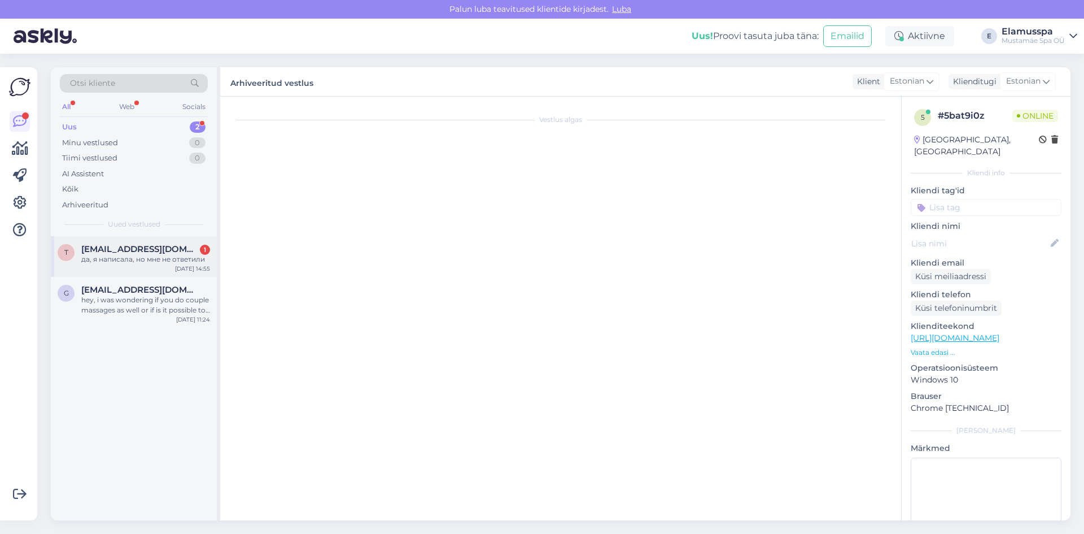
scroll to position [40, 0]
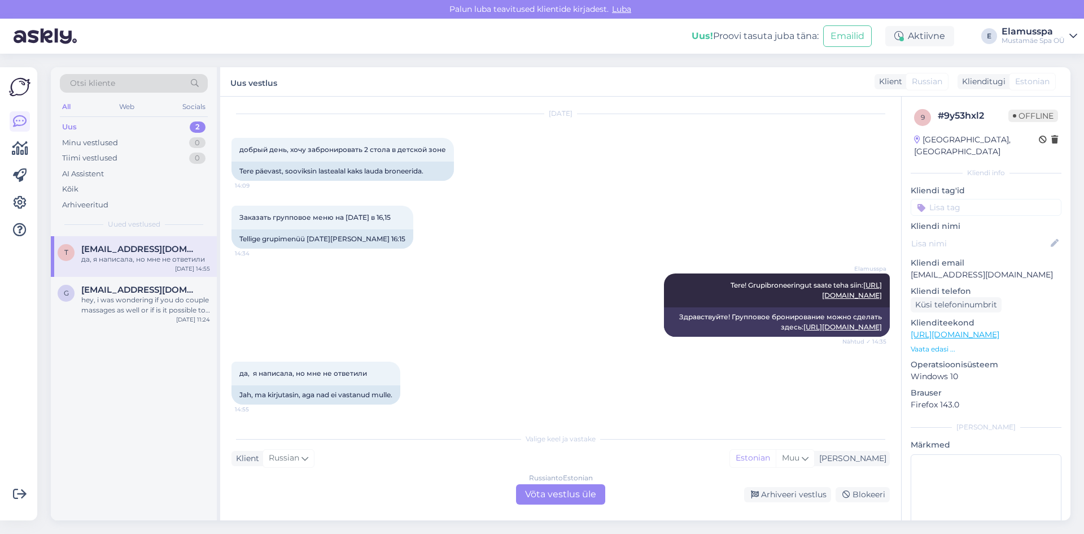
click at [534, 491] on div "Russian to Estonian Võta vestlus üle" at bounding box center [560, 494] width 89 height 20
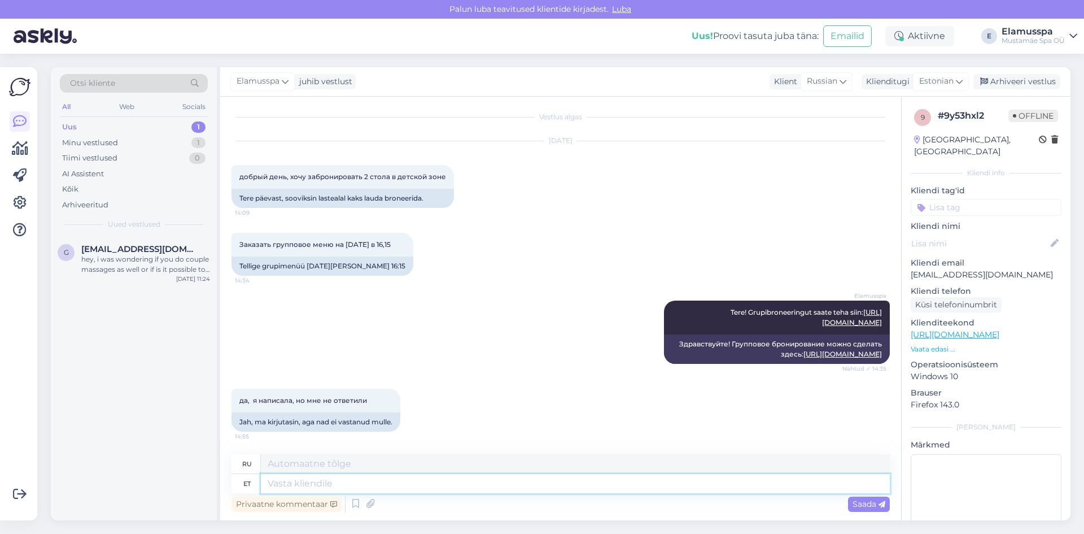
click at [417, 485] on textarea at bounding box center [575, 483] width 629 height 19
type textarea "Kahju"
type textarea "Повреждать"
type textarea "Kahju kuulda, e"
type textarea "Сожалею слышать,"
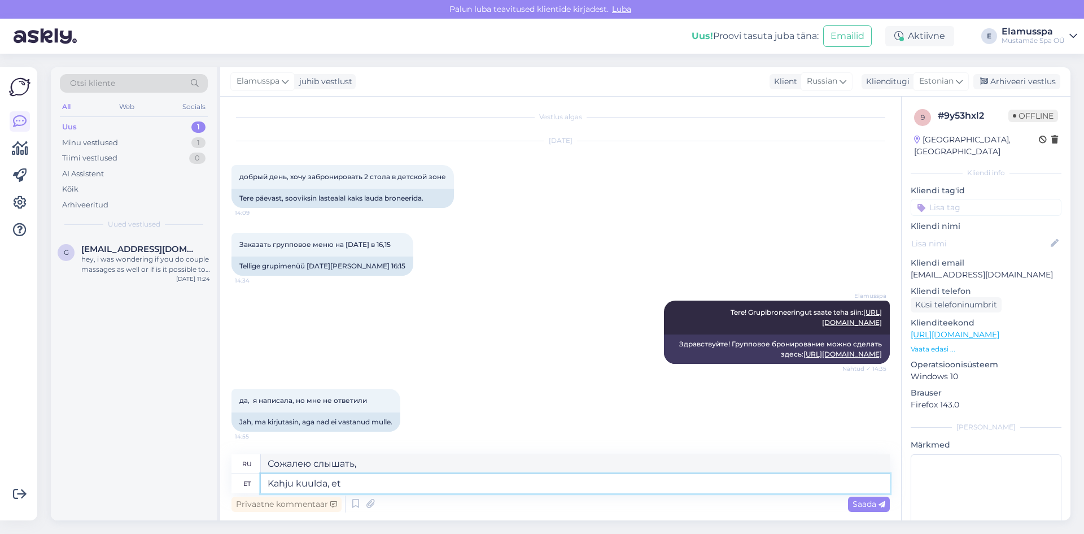
type textarea "Kahju kuulda, et"
type textarea "Мне жаль это слышать."
type textarea "Kahju kuulda, et vastus"
type textarea "Жаль слышать, что ответ"
type textarea "Kahju kuulda, et vastus pole si"
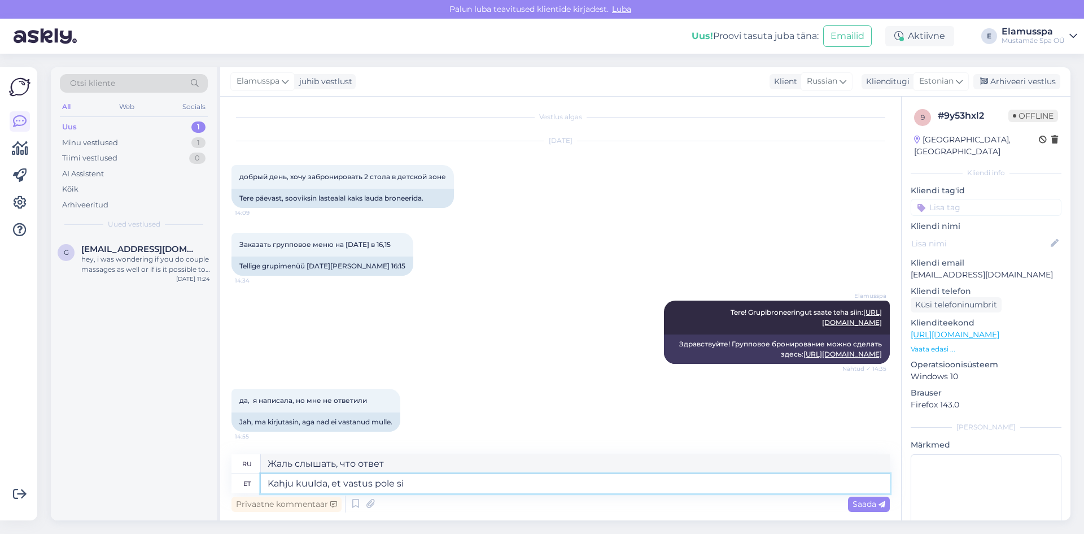
type textarea "Сожалею, что ответ — нет."
type textarea "Kahju kuulda, et vastus pole siiani"
type textarea "Сожалею, что ответа до сих пор нет."
type textarea "Kahju kuulda, et vastus pole siiani teieni"
type textarea "Сожалеем, что вы до сих пор не получили ответа."
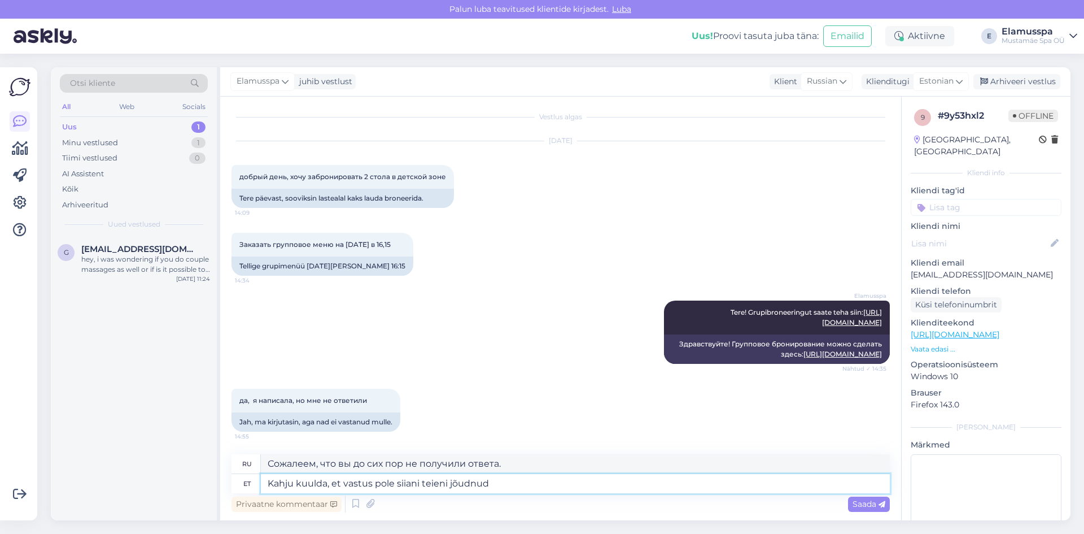
type textarea "Kahju kuulda, et vastus pole siiani teieni jõudnud"
type textarea "Сожалеем, что ответ до сих пор не дошел до вас."
click at [422, 482] on textarea "Kahju kuulda, et vastus pole siiani teieni jõudnud" at bounding box center [575, 483] width 629 height 19
type textarea "Kahju kuulda, et vastus pole siiani eieni jõudnud"
type textarea "Сожалеем, что ответ до сих пор не получен."
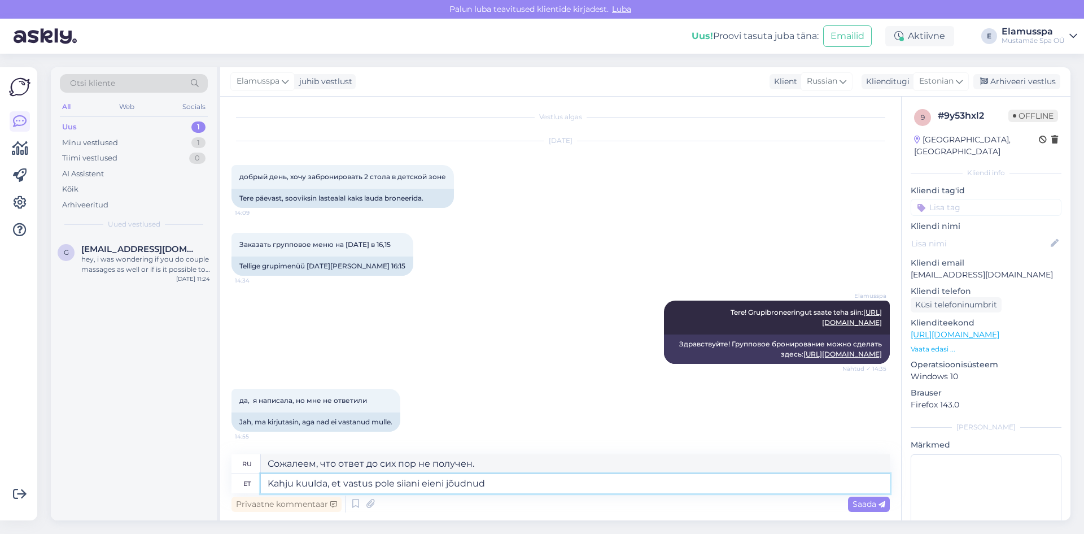
type textarea "Kahju kuulda, et vastus pole siiani Teieni jõudnud"
type textarea "Сожалеем, что ответ до сих пор не дошел до вас."
click at [521, 489] on textarea "Kahju kuulda, et vastus pole siiani Teieni jõudnud" at bounding box center [575, 483] width 629 height 19
type textarea "Kahju kuulda, et vastus pole siiani Teieni jõudnud. Suure"
type textarea "Сожалею, что вы ещё не получили ответа. С наилучшими пожеланиями."
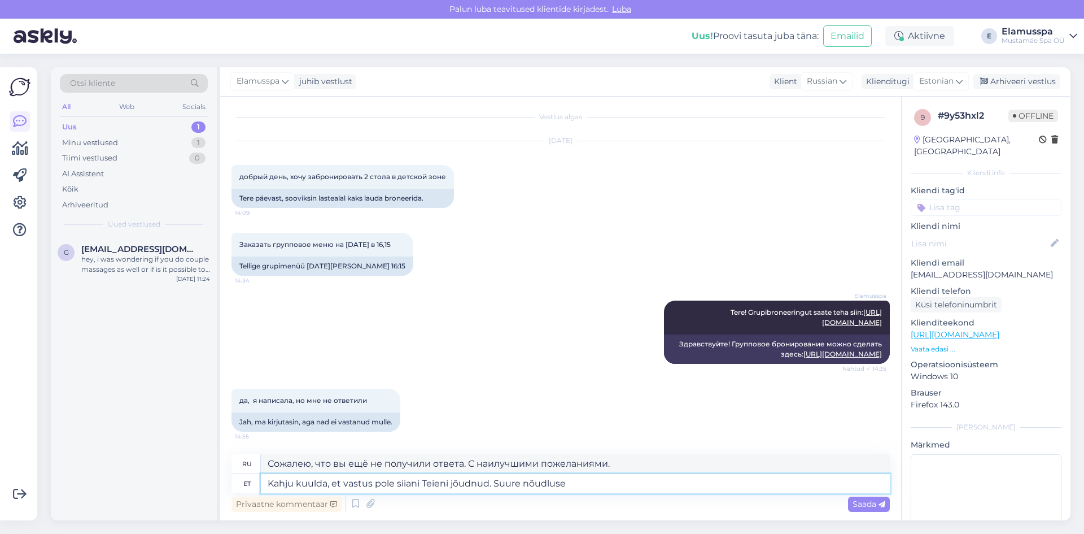
type textarea "Kahju kuulda, et vastus pole siiani Teieni jõudnud. Suure nõudluse p"
type textarea "Сожалеем, что вы до сих пор не получили ответа. В связи с высоким спросом"
type textarea "Kahju kuulda, et vastus pole siiani Teieni jõudnud. Suure nõudluse pärast võivad"
type textarea "Сожалеем, что вы до сих пор не получили ответа. В связи с высоким спросом,"
type textarea "Kahju kuulda, et vastus pole siiani Teieni jõudnud. Suure nõudluse pärast võiva…"
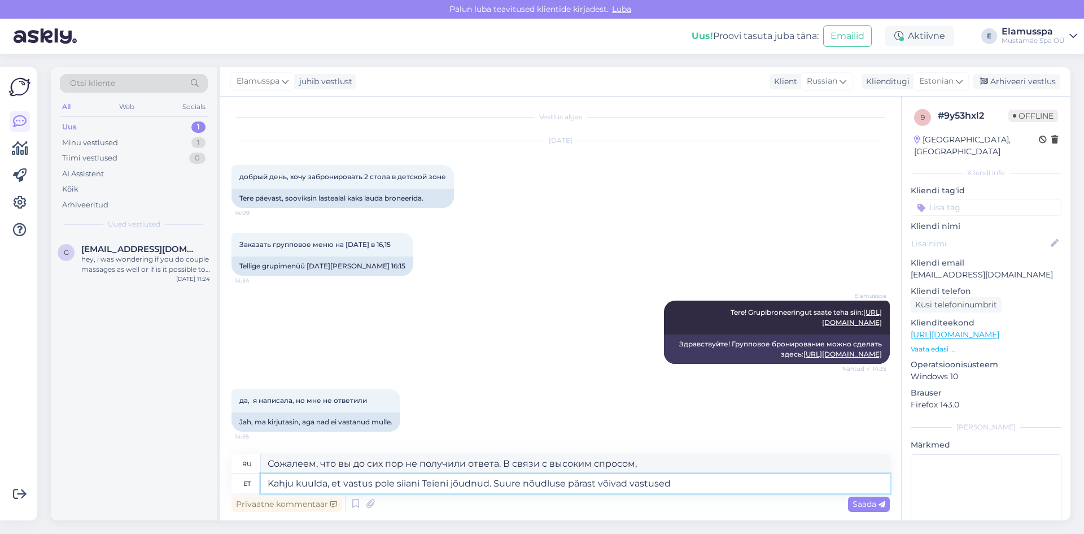
type textarea "Сожалеем, что вы до сих пор не получили ответа. Из-за большого количества запро…"
type textarea "Kahju kuulda, et vastus pole siiani Teieni jõudnud. Suure nõudluse pärast võiva"
type textarea "Сожалеем, что вы до сих пор не получили ответа. В связи с высоким спросом,"
type textarea "Kahju kuulda, et vastus pole siiani Teieni jõudnud. Suure nõudluse pärast võib"
type textarea "Сожалеем, что вы до сих пор не получили ответа. Из-за большого количества обращ…"
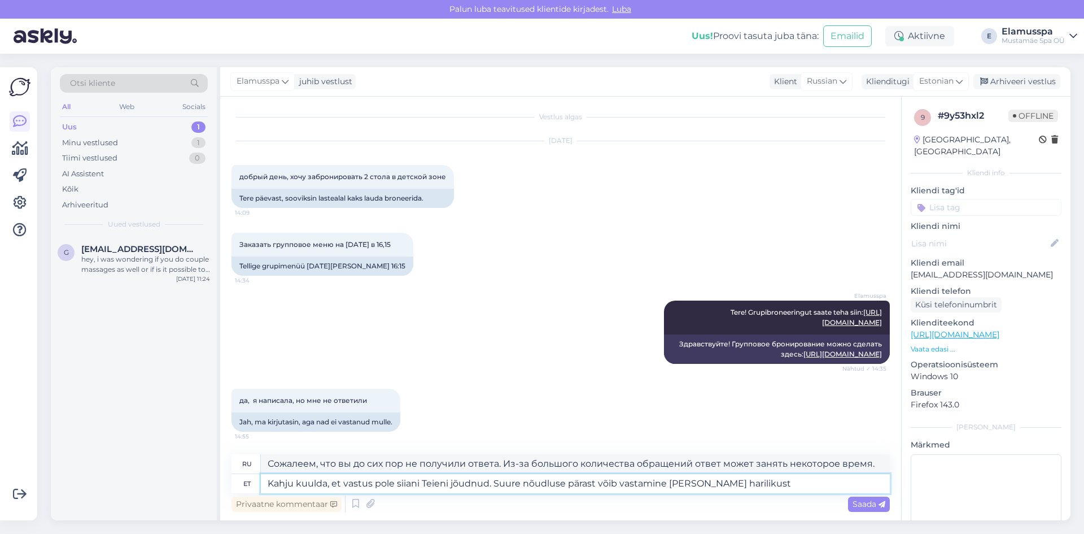
type textarea "Kahju kuulda, et vastus pole siiani Teieni jõudnud. Suure nõudluse pärast võib …"
type textarea "Сожалеем, что вы до сих пор не получили ответа. Из-за большого количества обращ…"
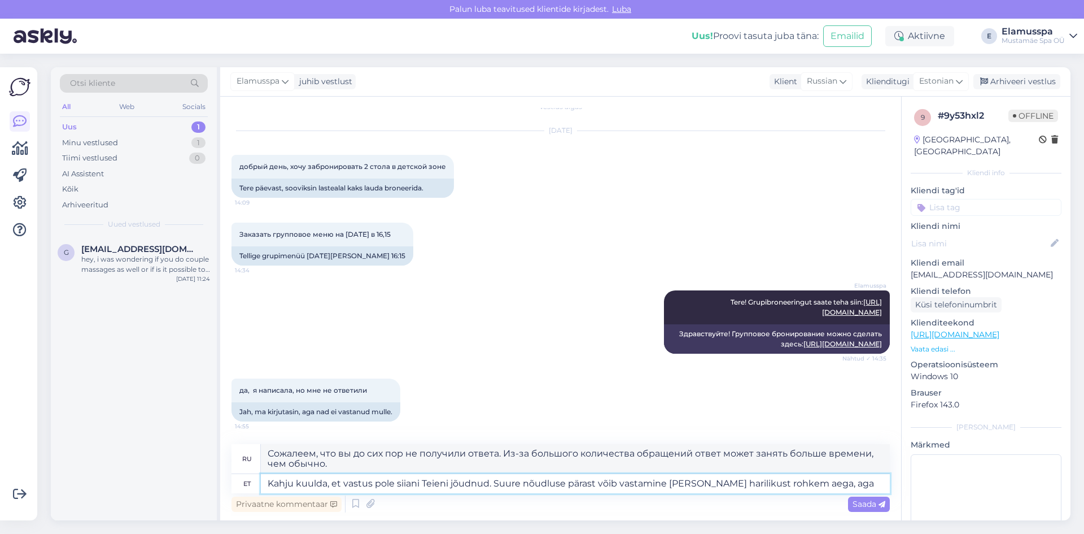
type textarea "Kahju kuulda, et vastus pole siiani Teieni jõudnud. Suure nõudluse pärast võib …"
type textarea "Сожалеем, что вы ещё не получили ответа. Из-за большого количества обращений от…"
type textarea "Kahju kuulda, et vastus pole siiani Teieni jõudnud. Suure nõudluse pärast võib …"
type textarea "Сожалеем, что вы до сих пор не получили ответа. Из-за большого количества обращ…"
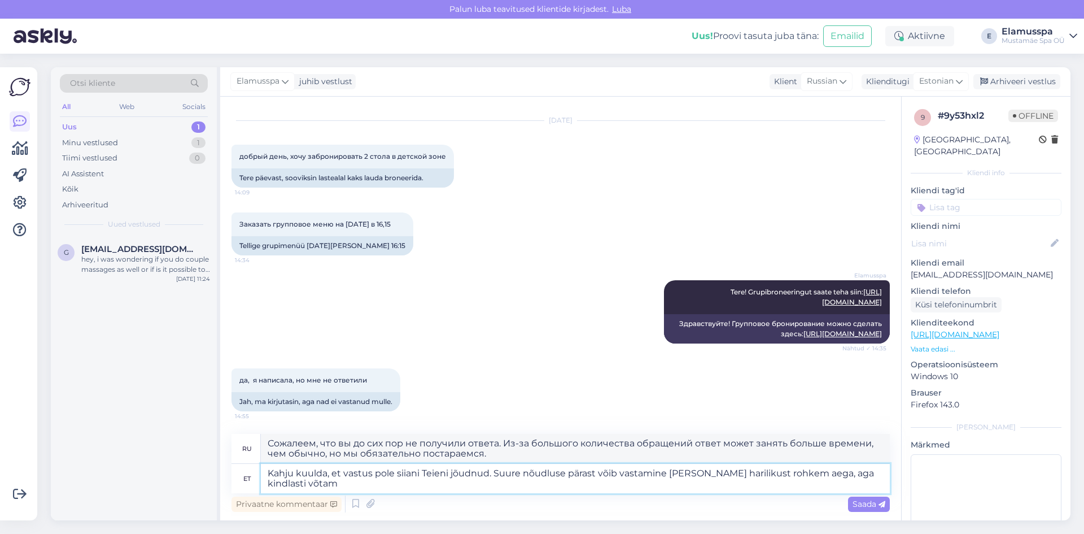
scroll to position [33, 0]
type textarea "Kahju kuulda, et vastus pole siiani Teieni jõudnud. Suure nõudluse pärast võib …"
type textarea "Сожалеем, что вы до сих пор не получили ответа. Из-за большого количества обращ…"
type textarea "Kahju kuulda, et vastus pole siiani Teieni jõudnud. Suure nõudluse pärast võib …"
type textarea "Сожалеем, что вы до сих пор не получили ответа. Из-за большого количества обращ…"
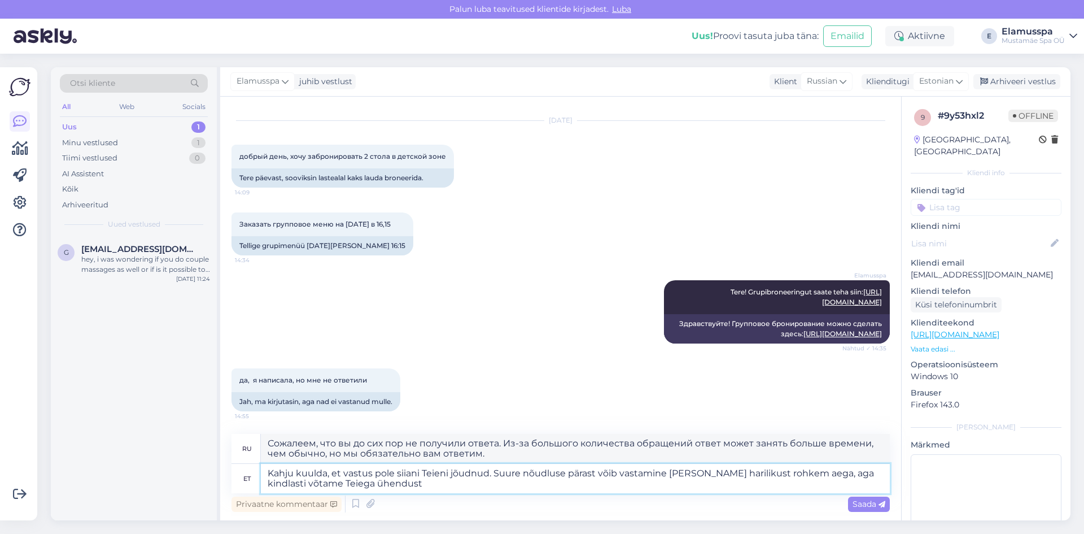
type textarea "Kahju kuulda, et vastus pole siiani Teieni jõudnud. Suure nõudluse pärast võib …"
type textarea "Сожалеем, что вы до сих пор не получили ответа. Из-за большого количества обращ…"
click at [585, 475] on textarea "Kahju kuulda, et vastus pole siiani Teieni jõudnud. Suure nõudluse pärast võib …" at bounding box center [575, 478] width 629 height 29
type textarea "Kahju kuulda, et vastus pole siiani Teieni jõudnud. Suure nõudluse tõttu võib v…"
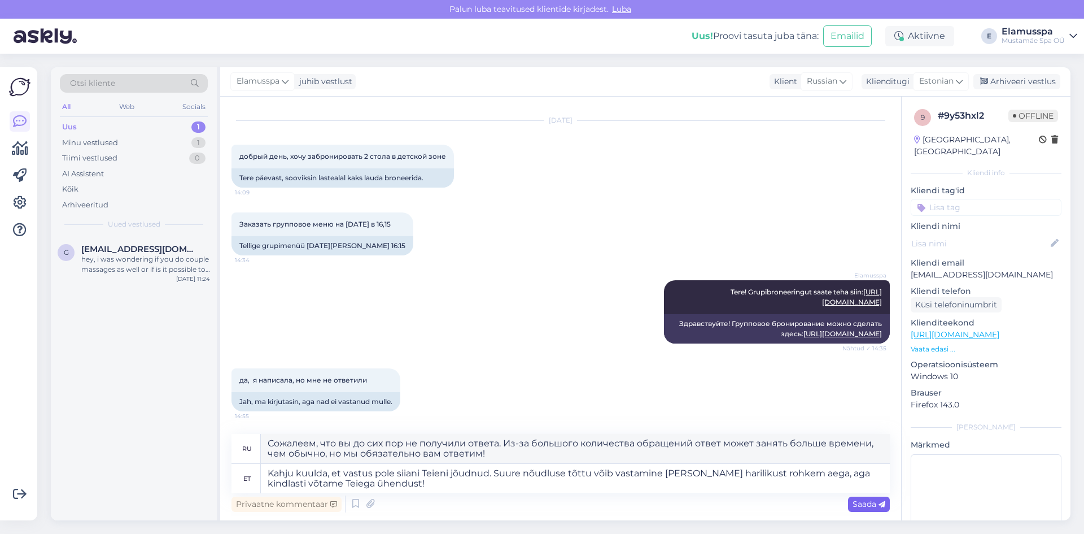
click at [874, 505] on span "Saada" at bounding box center [869, 504] width 33 height 10
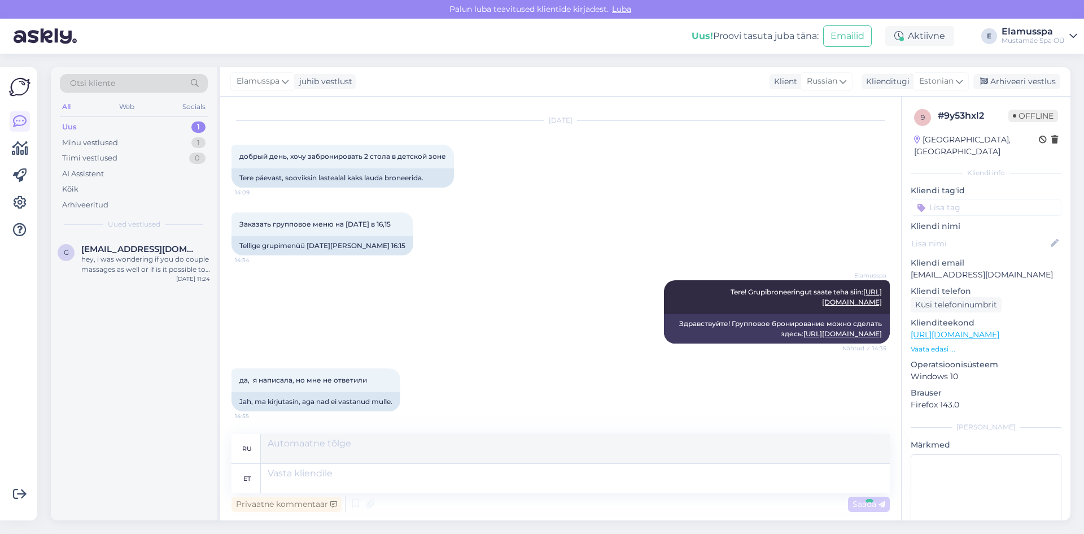
scroll to position [132, 0]
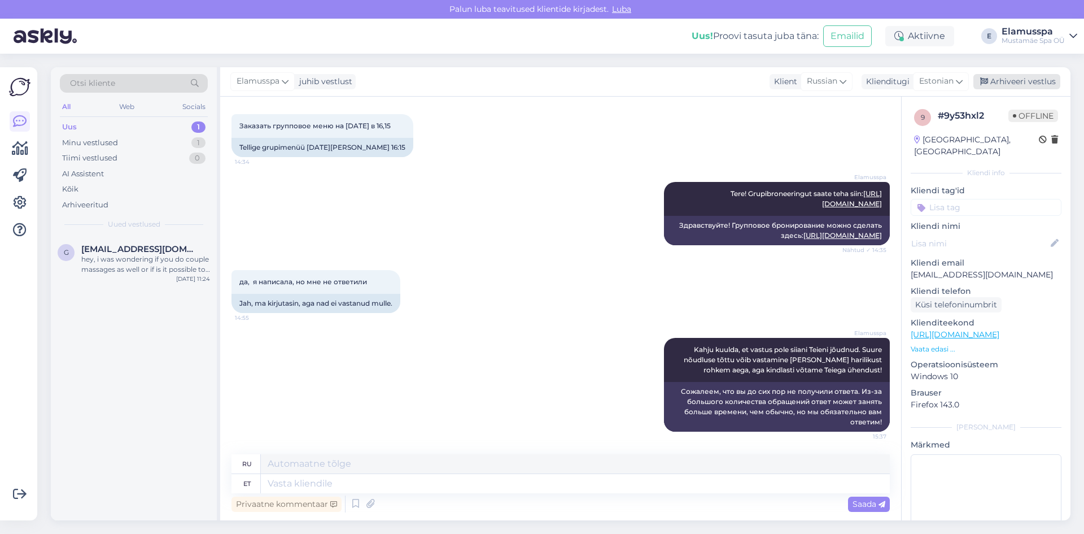
click at [1030, 82] on div "Arhiveeri vestlus" at bounding box center [1017, 81] width 87 height 15
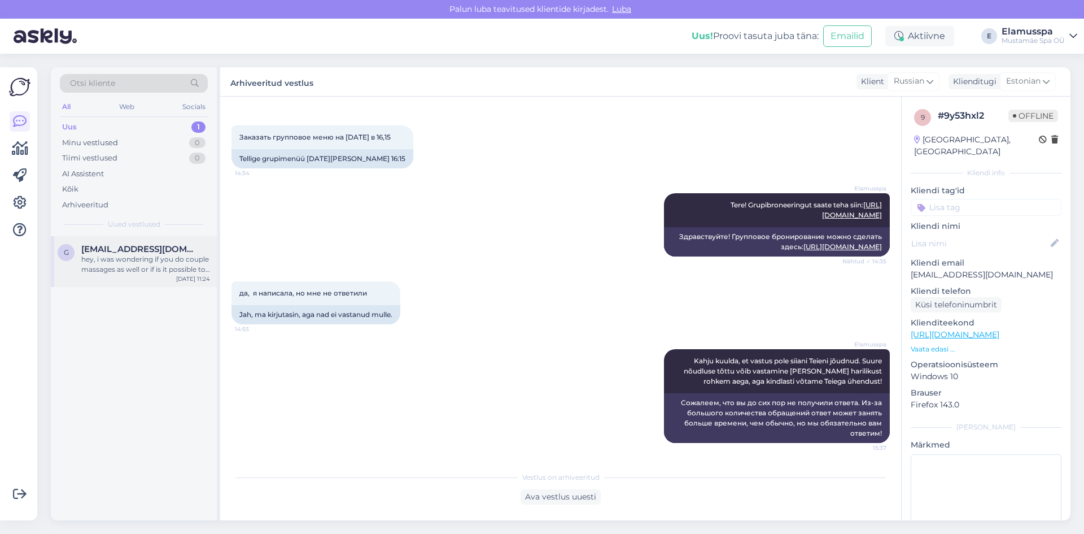
click at [128, 272] on div "hey, i was wondering if you do couple massages as well or if is it possible to …" at bounding box center [145, 264] width 129 height 20
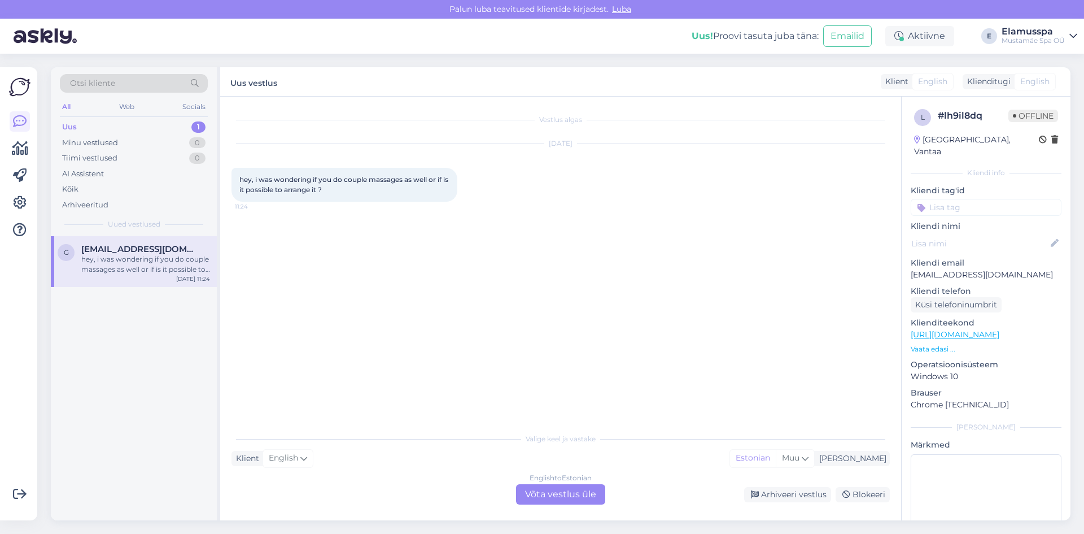
scroll to position [0, 0]
click at [561, 490] on div "English to Estonian Võta vestlus üle" at bounding box center [560, 494] width 89 height 20
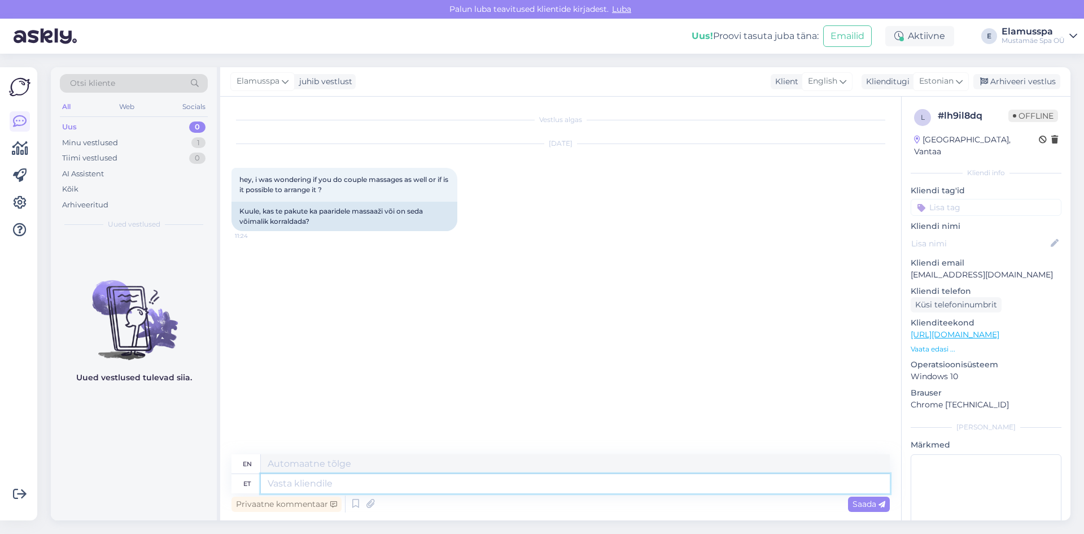
click at [385, 489] on textarea at bounding box center [575, 483] width 629 height 19
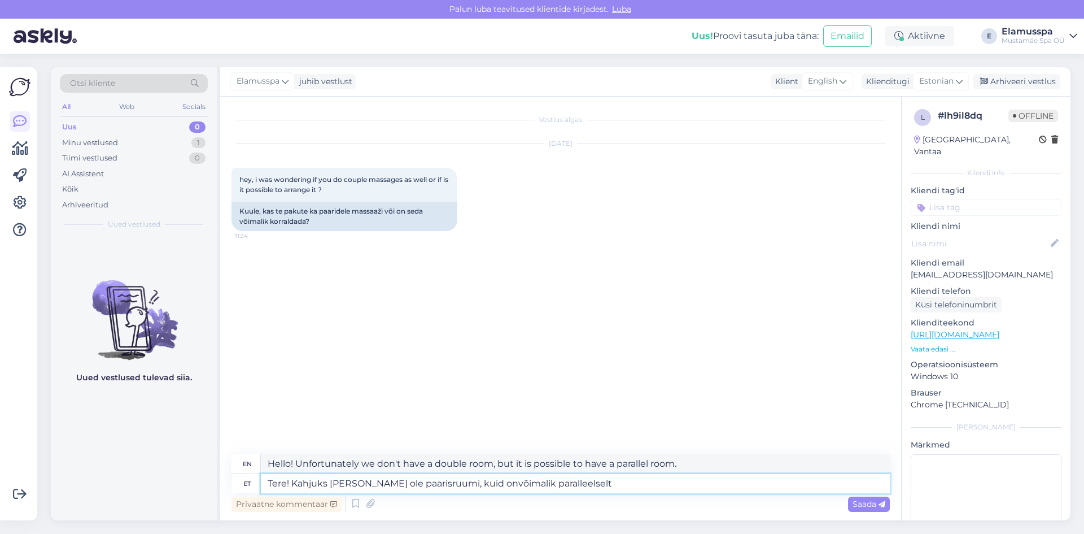
click at [470, 485] on textarea "Tere! Kahjuks [PERSON_NAME] ole paarisruumi, kuid onvõimalik paralleelselt" at bounding box center [575, 483] width 629 height 19
click at [578, 487] on textarea "Tere! Kahjuks [PERSON_NAME] ole paarisruumi, kuid on võimalik paralleelselt" at bounding box center [575, 483] width 629 height 19
click at [430, 487] on textarea "Tere! Kahjuks [PERSON_NAME] ole paarisruumi, kuid on võimalik paralleelselt bro…" at bounding box center [575, 483] width 629 height 19
click at [858, 504] on span "Saada" at bounding box center [869, 504] width 33 height 10
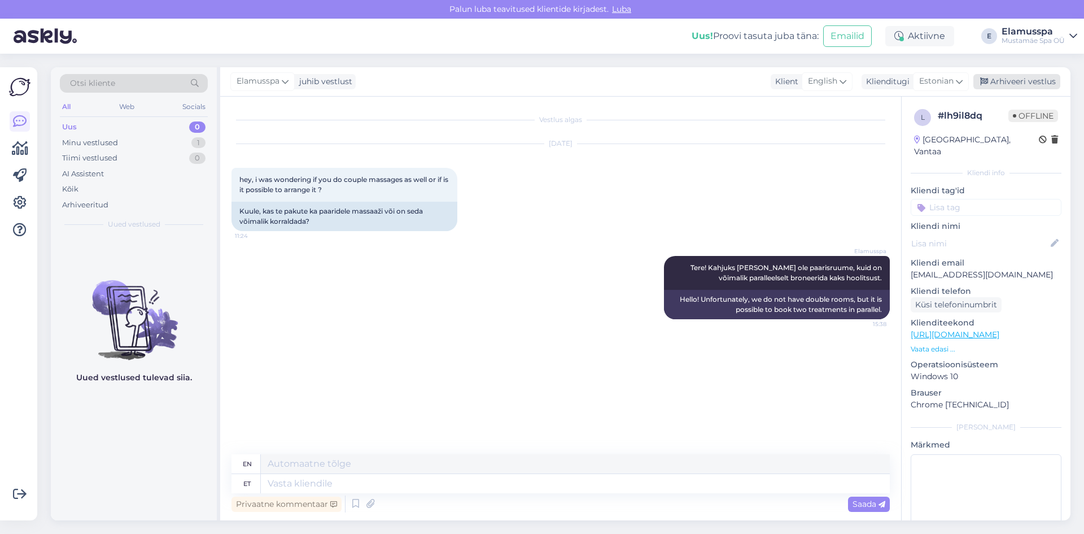
click at [1008, 79] on div "Arhiveeri vestlus" at bounding box center [1017, 81] width 87 height 15
